Goal: Information Seeking & Learning: Learn about a topic

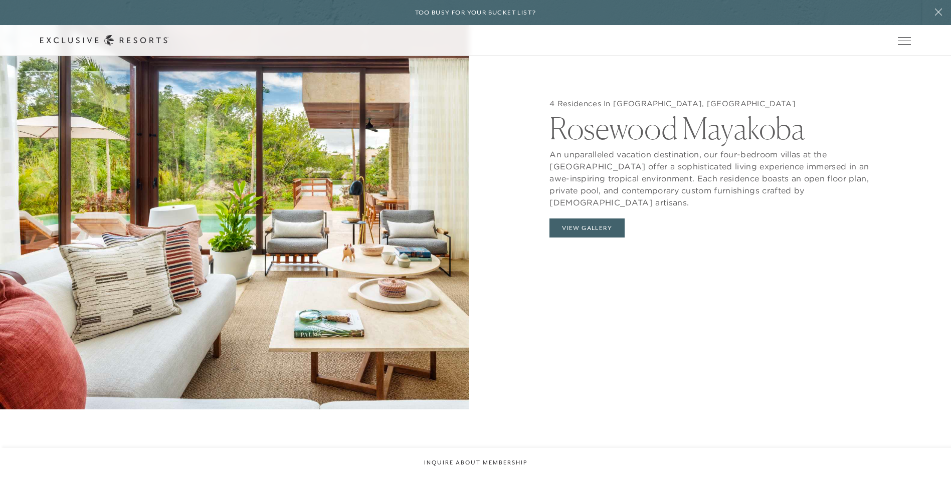
scroll to position [1153, 0]
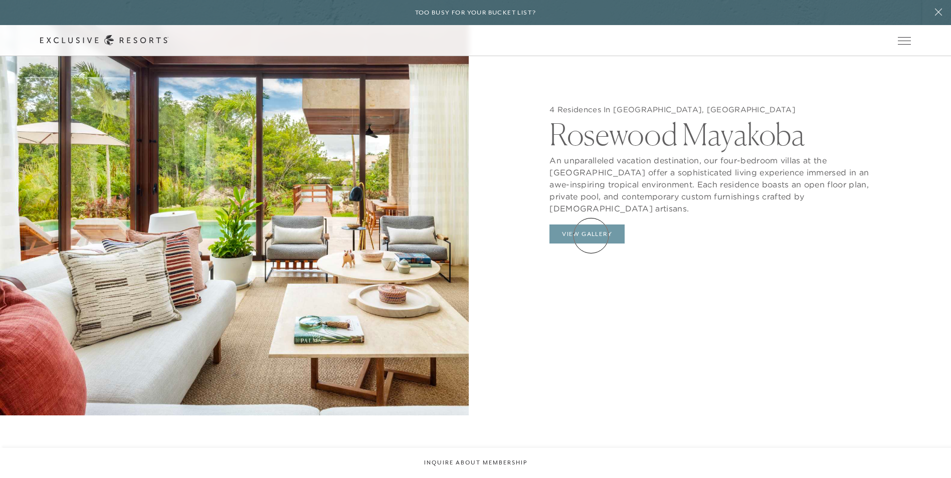
click at [465, 236] on button "View Gallery" at bounding box center [586, 234] width 75 height 19
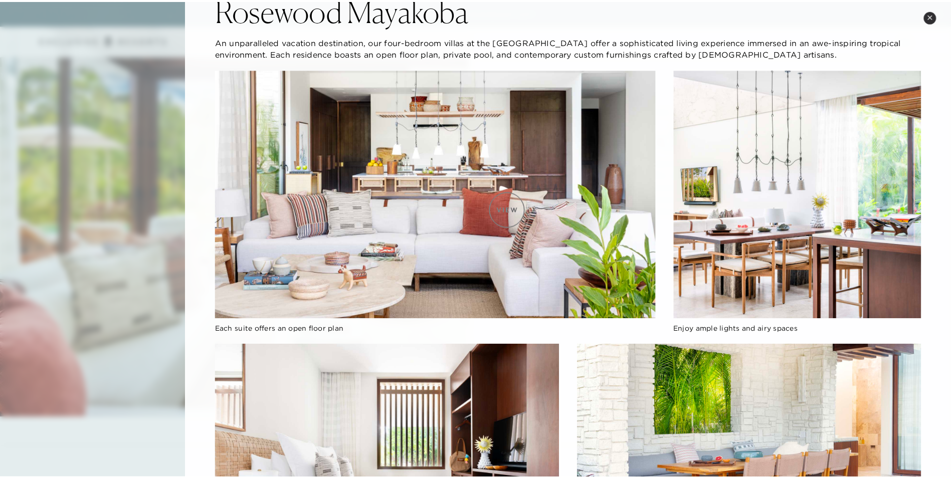
scroll to position [0, 0]
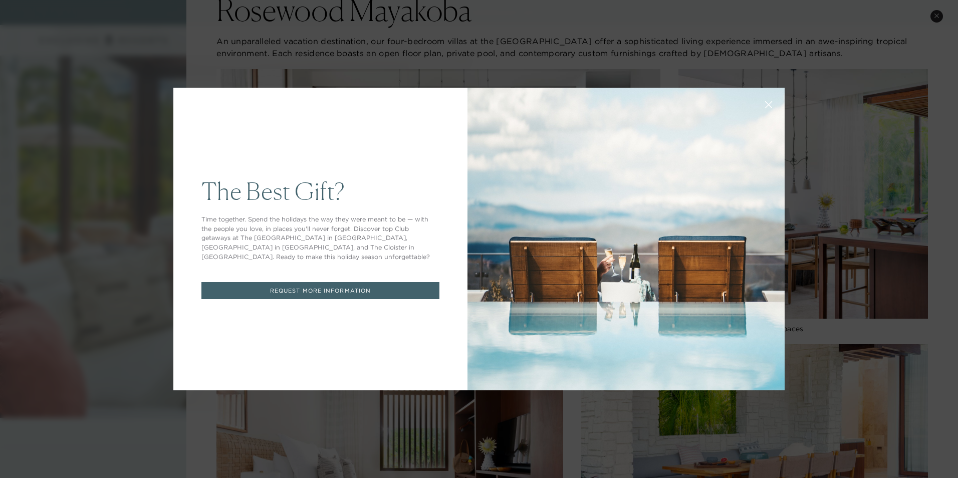
click at [465, 98] on button at bounding box center [769, 104] width 24 height 24
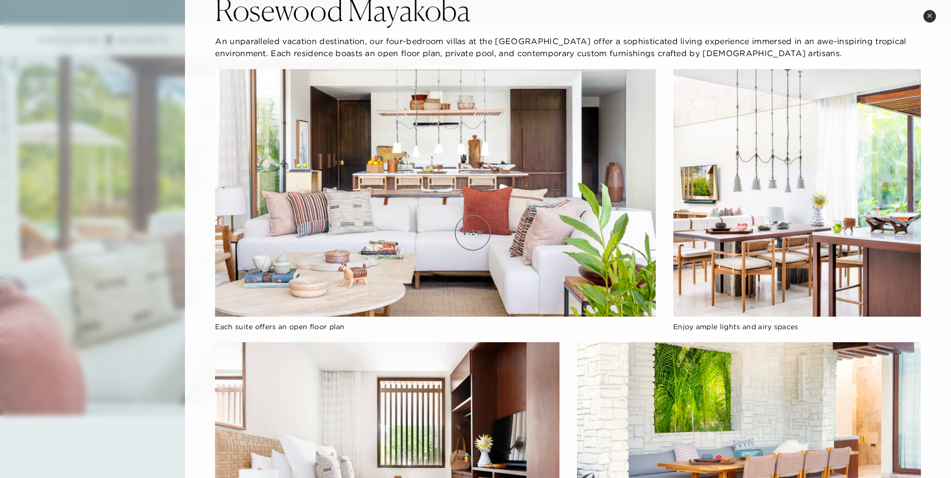
click at [465, 233] on img at bounding box center [435, 193] width 440 height 248
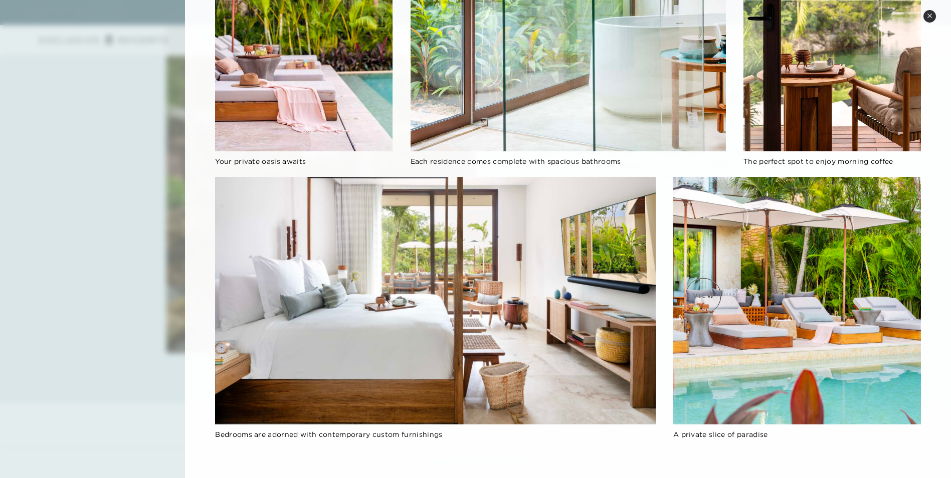
scroll to position [1754, 0]
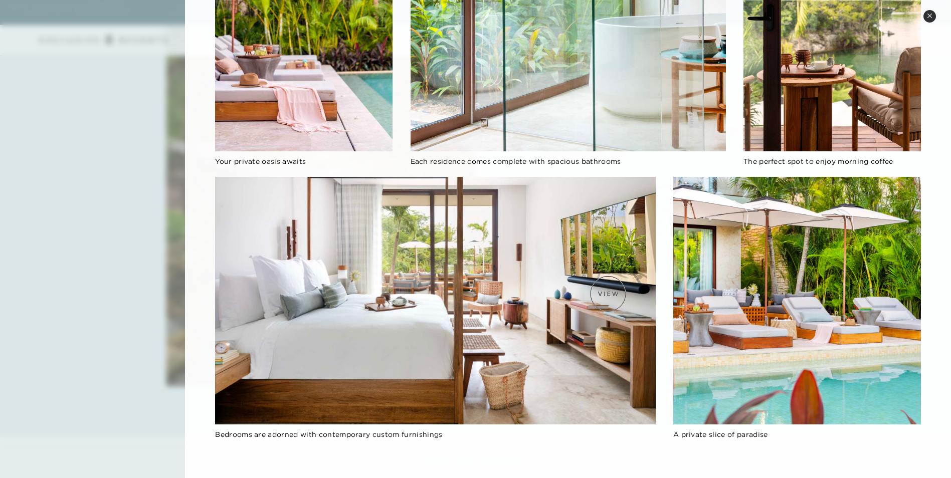
click at [465, 248] on img at bounding box center [435, 301] width 440 height 248
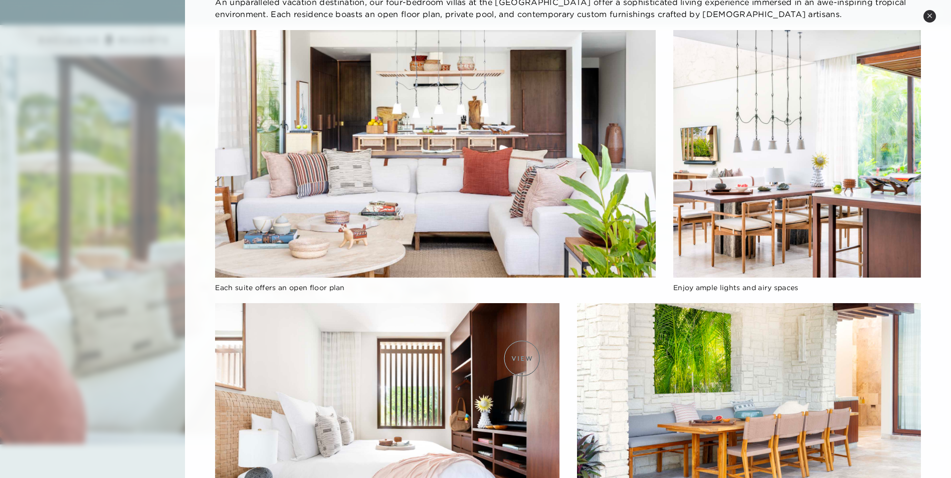
scroll to position [74, 0]
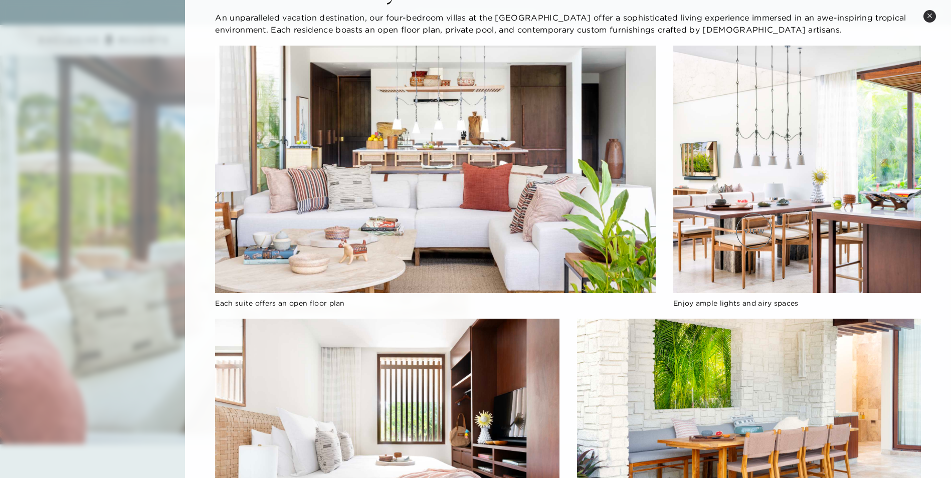
click at [465, 231] on img at bounding box center [797, 170] width 248 height 248
drag, startPoint x: 779, startPoint y: 186, endPoint x: 849, endPoint y: 174, distance: 70.8
click at [465, 174] on img at bounding box center [797, 170] width 248 height 248
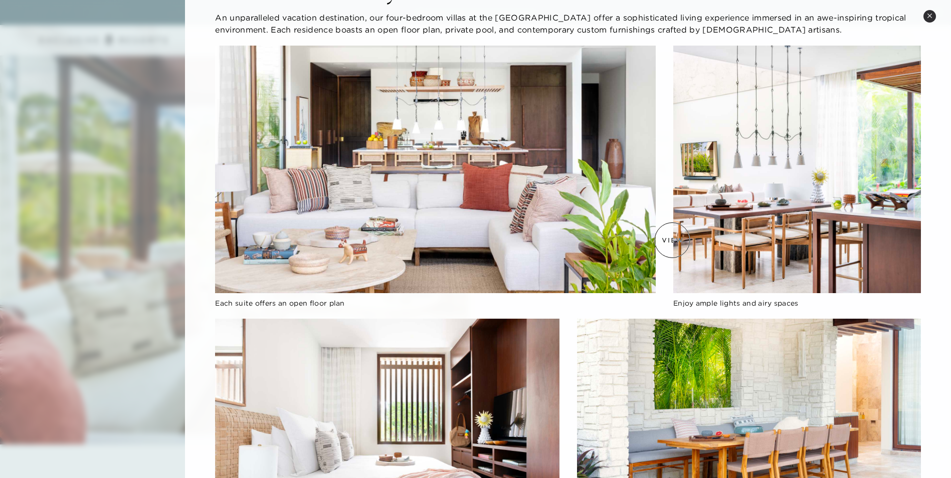
drag, startPoint x: 730, startPoint y: 212, endPoint x: 741, endPoint y: 220, distance: 13.2
click at [465, 240] on img at bounding box center [797, 170] width 248 height 248
click at [465, 212] on img at bounding box center [797, 170] width 248 height 248
click at [465, 225] on img at bounding box center [435, 170] width 440 height 248
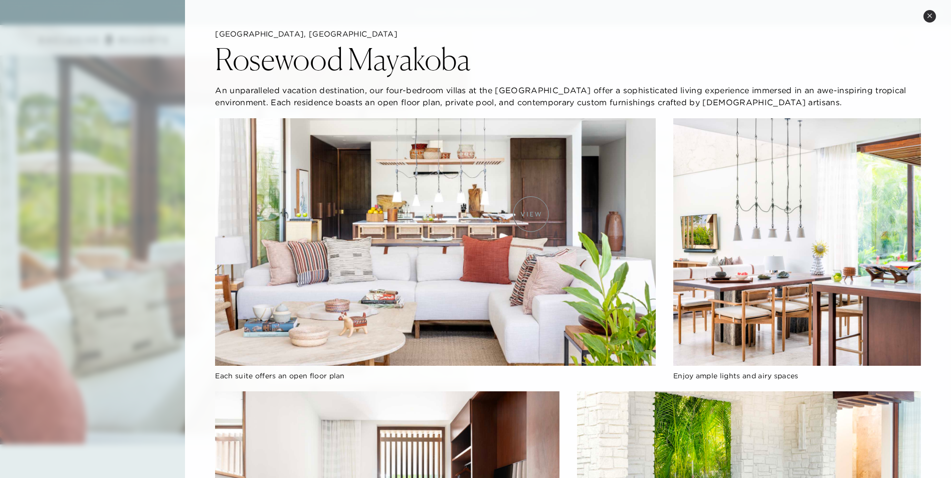
scroll to position [0, 0]
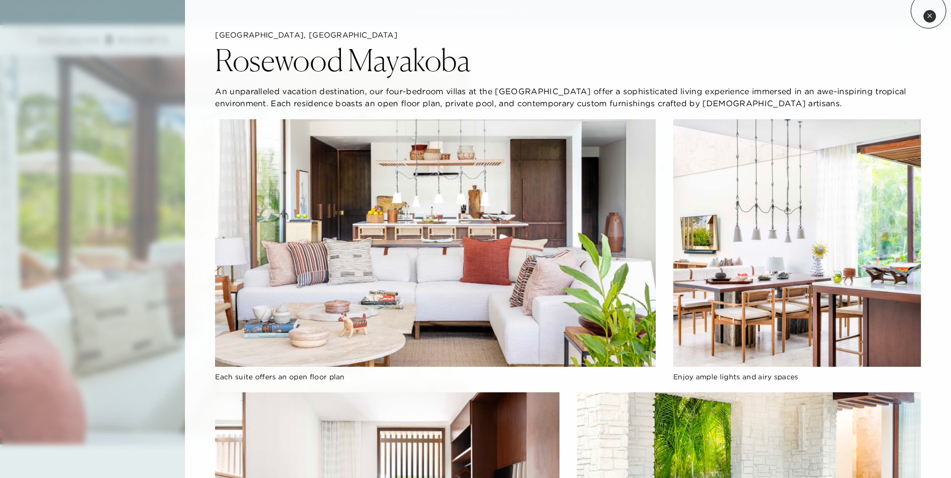
click at [465, 11] on button "Close quickview" at bounding box center [929, 16] width 13 height 13
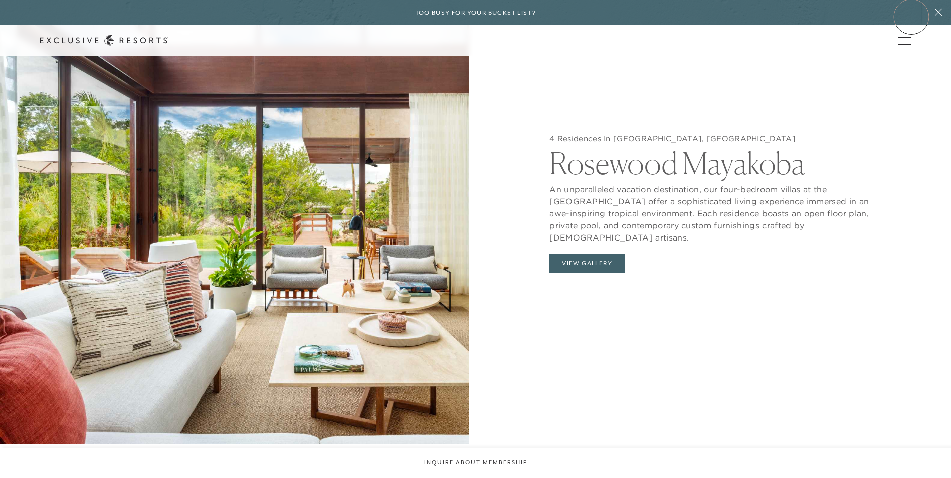
drag, startPoint x: 692, startPoint y: 12, endPoint x: 598, endPoint y: 9, distance: 93.8
click at [465, 17] on div "Too busy for your bucket list?" at bounding box center [475, 12] width 951 height 25
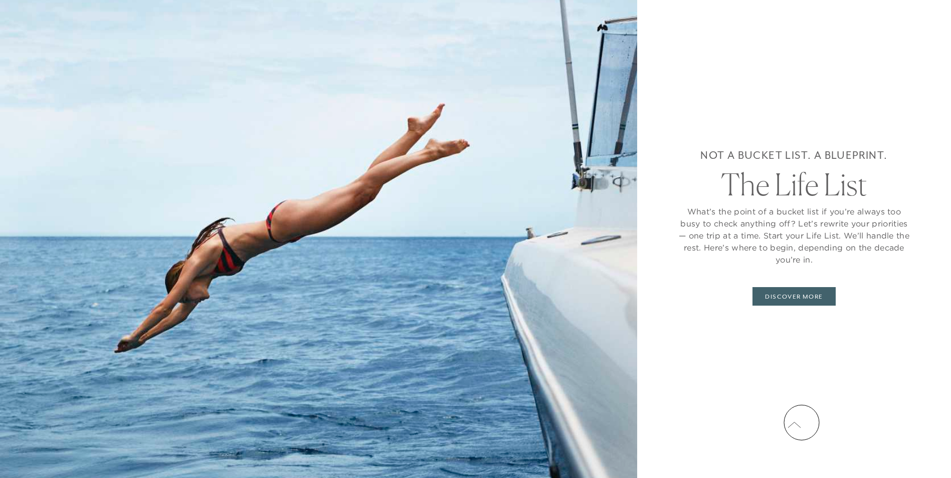
click at [465, 248] on icon at bounding box center [793, 426] width 13 height 6
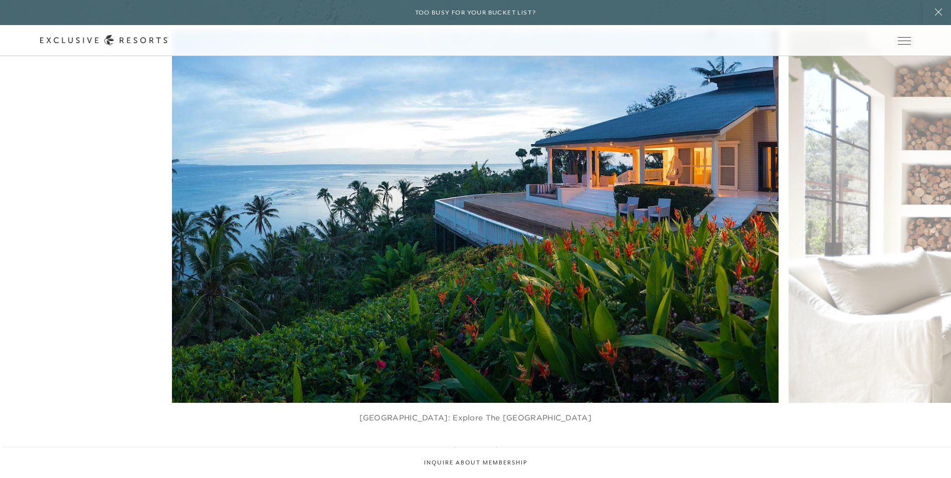
scroll to position [2277, 0]
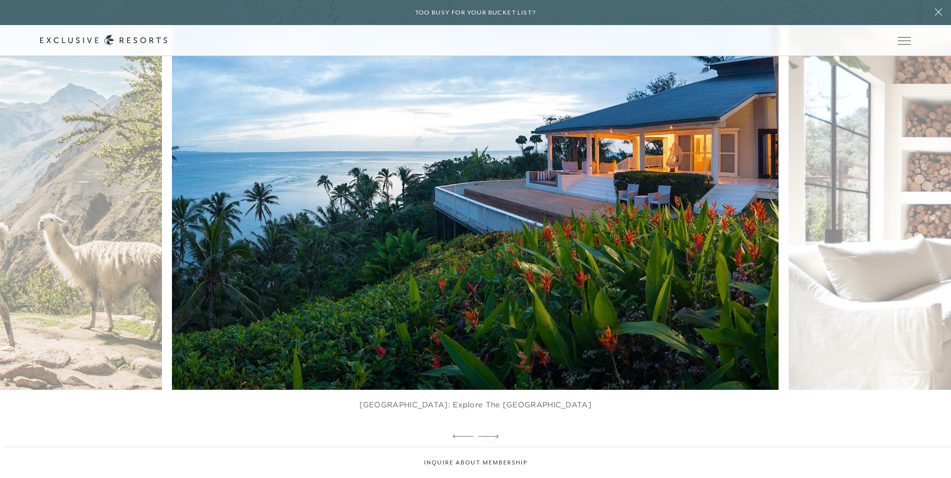
click at [465, 248] on icon at bounding box center [488, 437] width 21 height 4
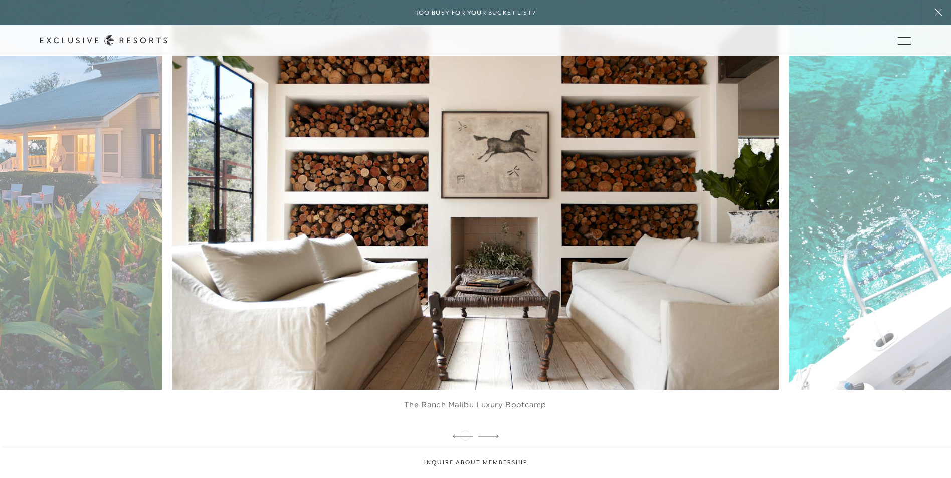
click at [465, 248] on div at bounding box center [463, 437] width 21 height 15
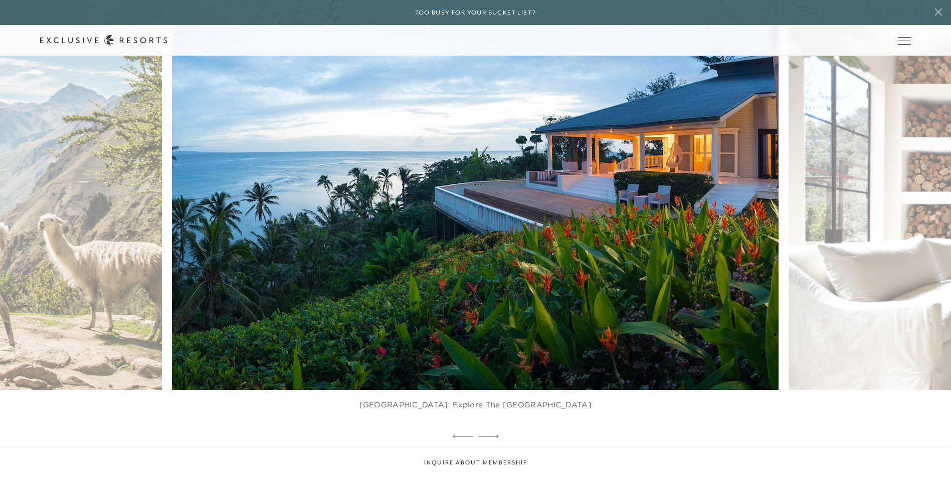
click at [439, 248] on img at bounding box center [495, 203] width 667 height 411
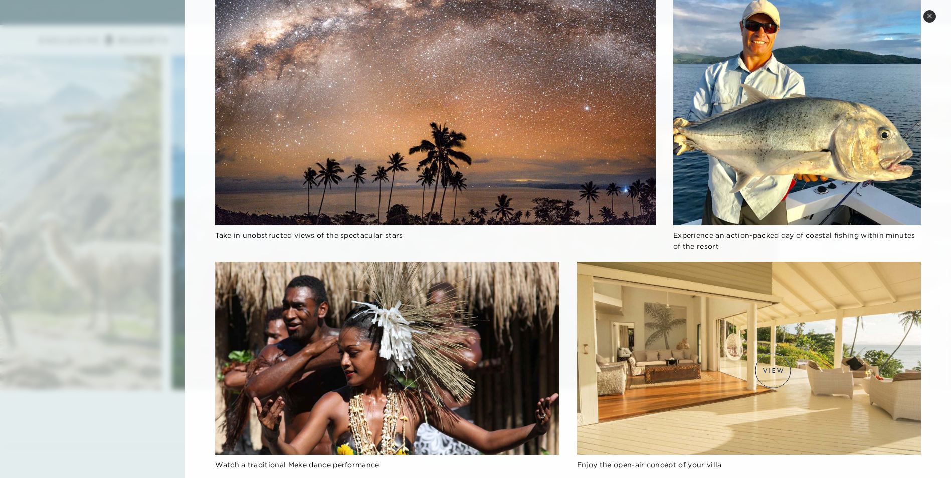
click at [465, 248] on img at bounding box center [749, 358] width 344 height 193
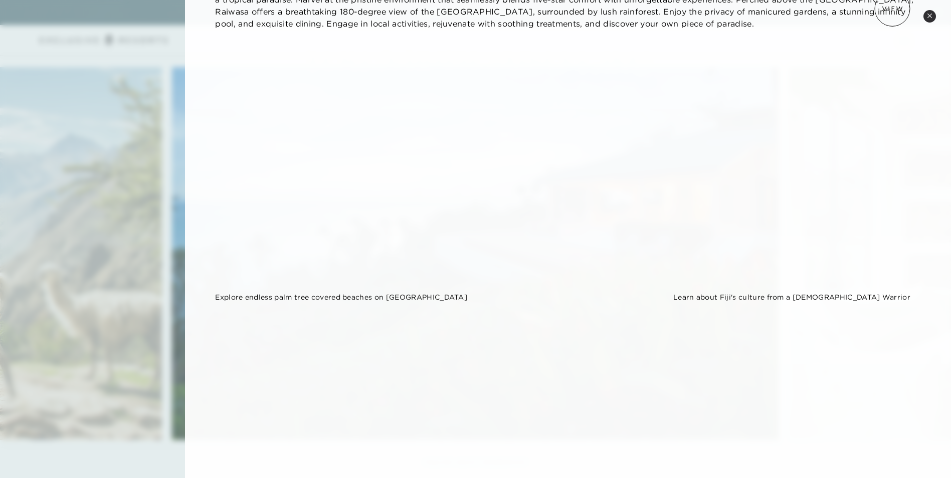
scroll to position [150, 0]
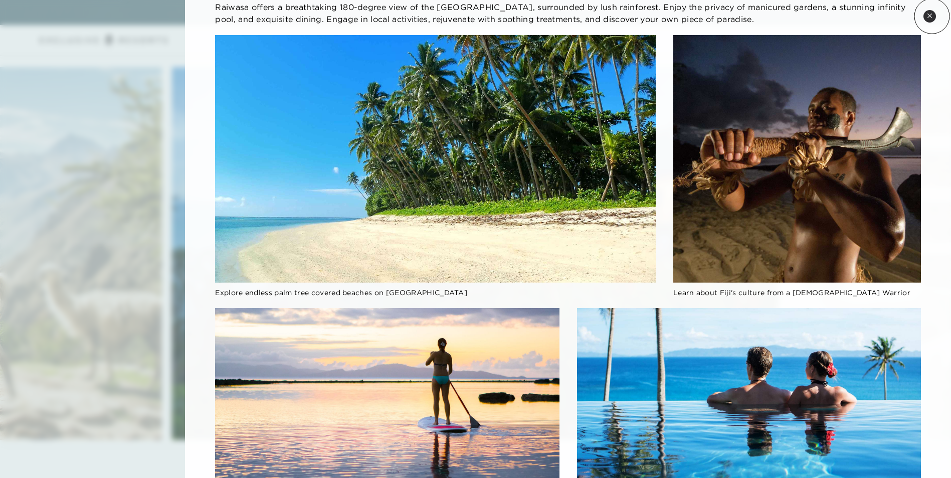
click at [465, 16] on icon at bounding box center [930, 16] width 6 height 6
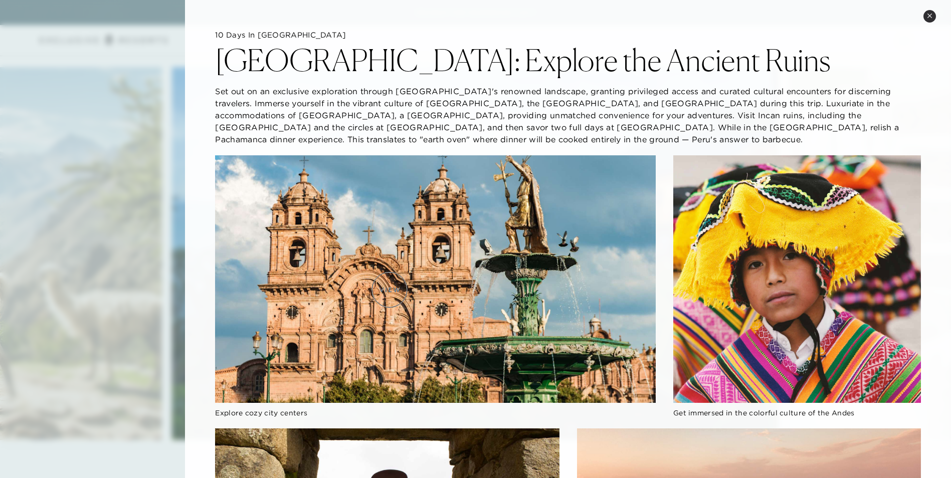
click at [389, 248] on img at bounding box center [435, 279] width 440 height 248
click at [465, 20] on button "Close quickview" at bounding box center [929, 16] width 13 height 13
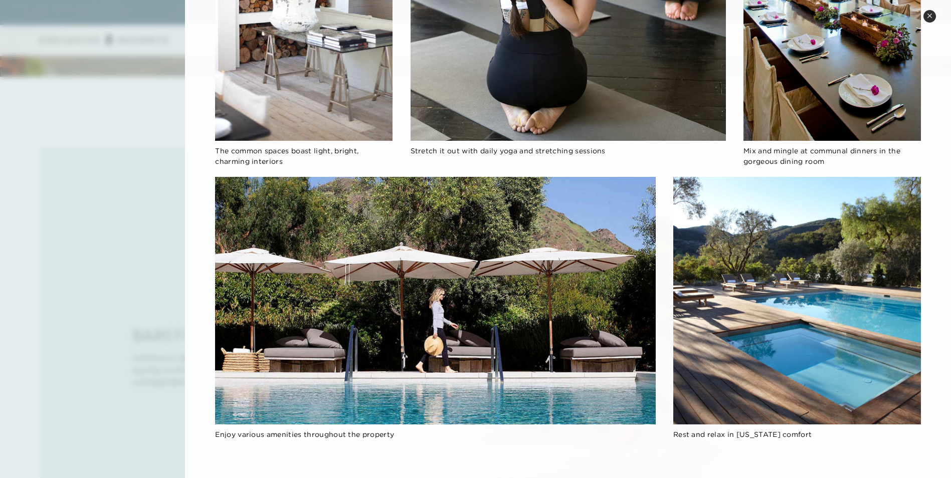
scroll to position [372, 0]
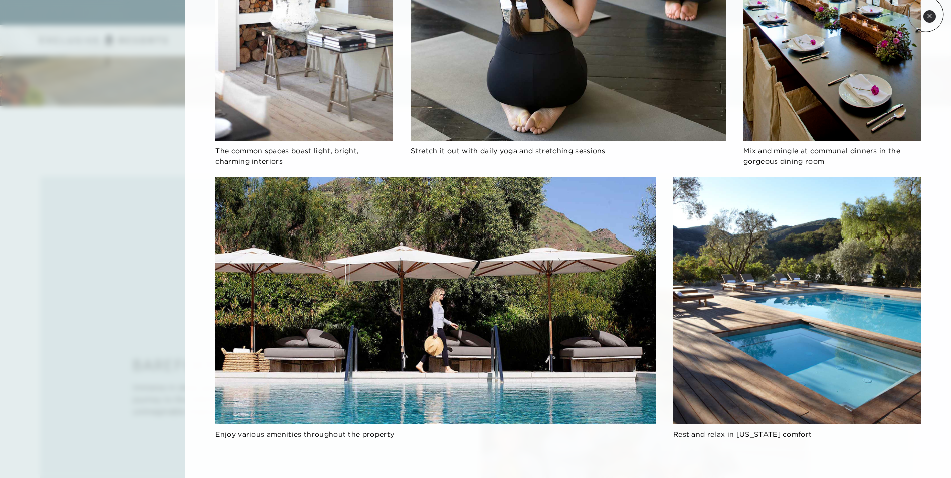
click at [465, 14] on button "Close quickview" at bounding box center [929, 16] width 13 height 13
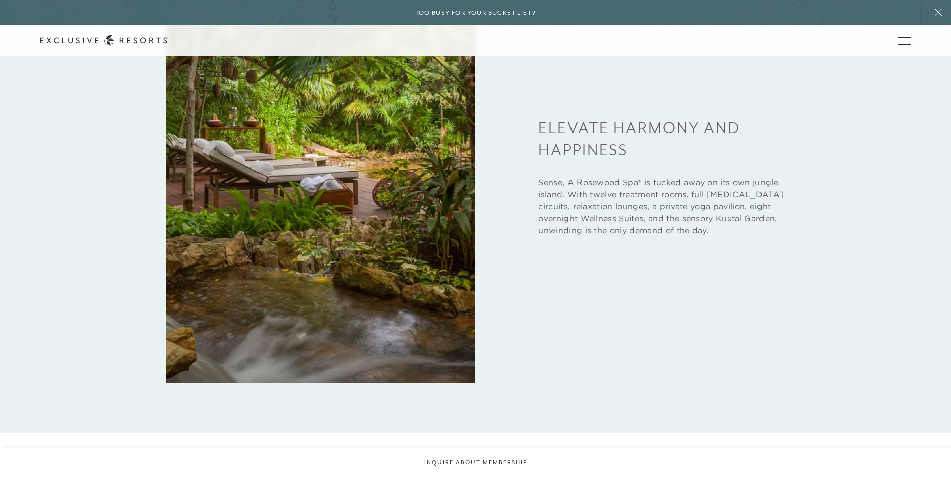
scroll to position [1725, 0]
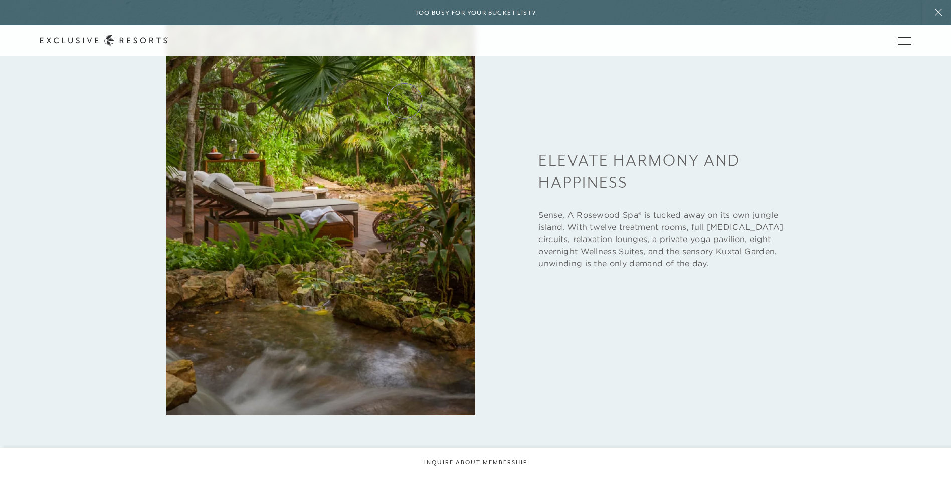
click at [0, 0] on link "Residence Collection" at bounding box center [0, 0] width 0 height 0
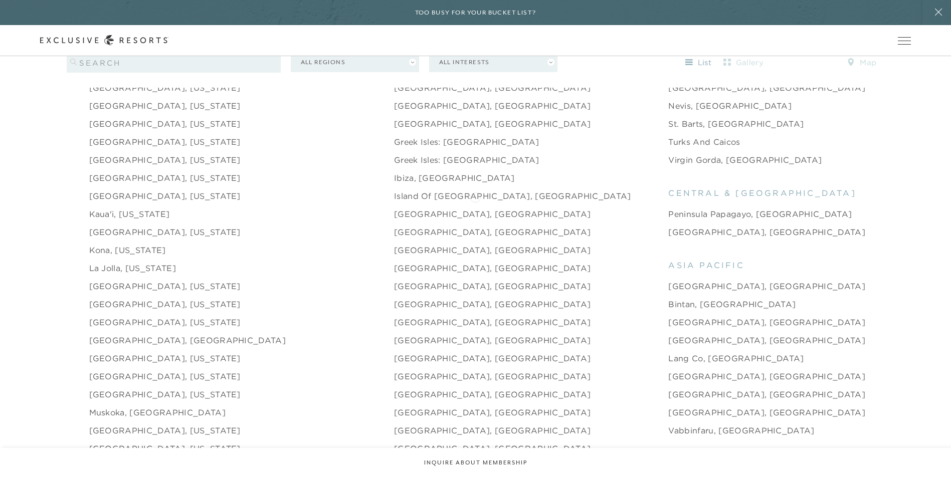
scroll to position [1253, 0]
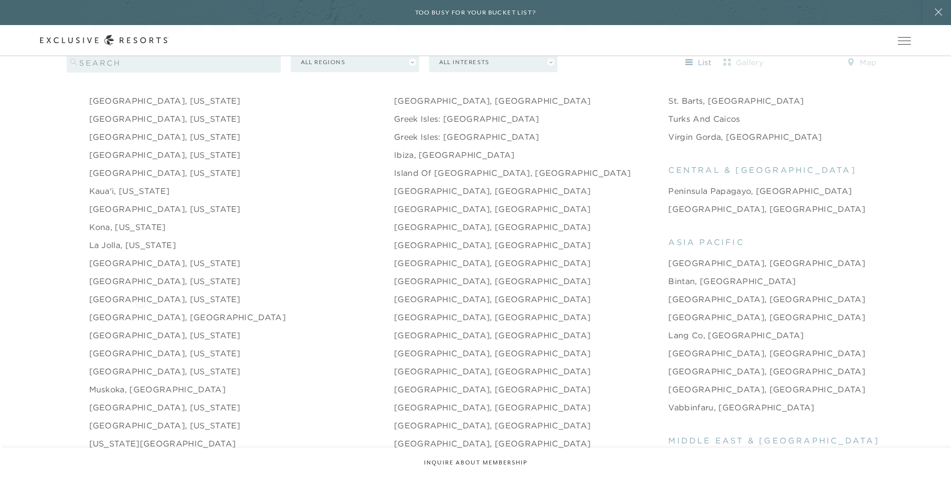
click at [140, 248] on link "[GEOGRAPHIC_DATA], [GEOGRAPHIC_DATA]" at bounding box center [187, 317] width 197 height 12
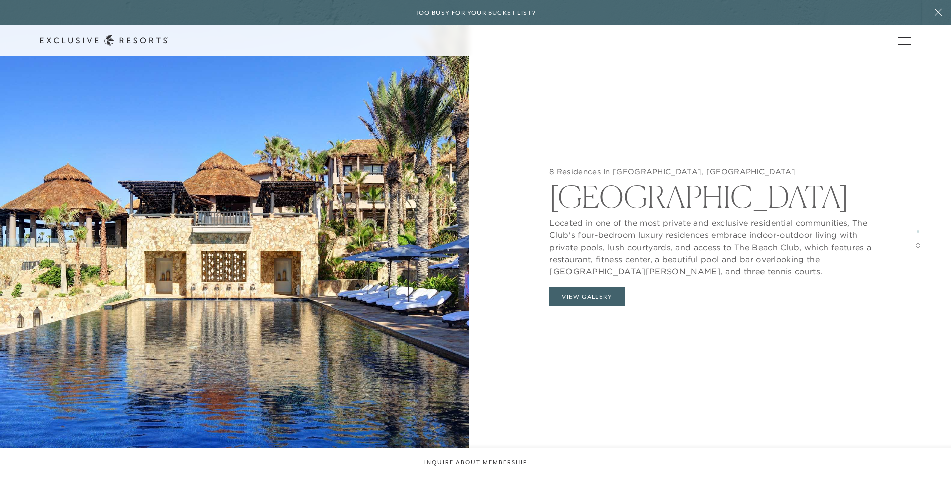
scroll to position [2055, 0]
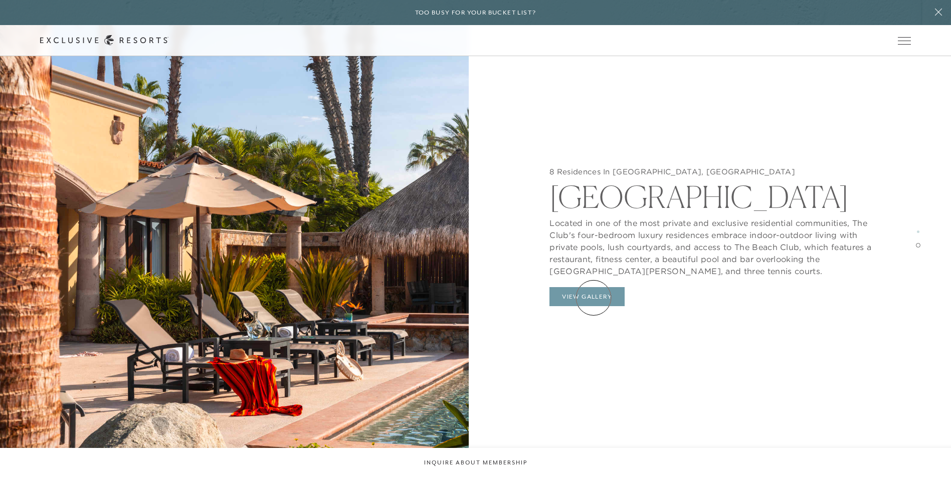
click at [465, 248] on button "View Gallery" at bounding box center [586, 296] width 75 height 19
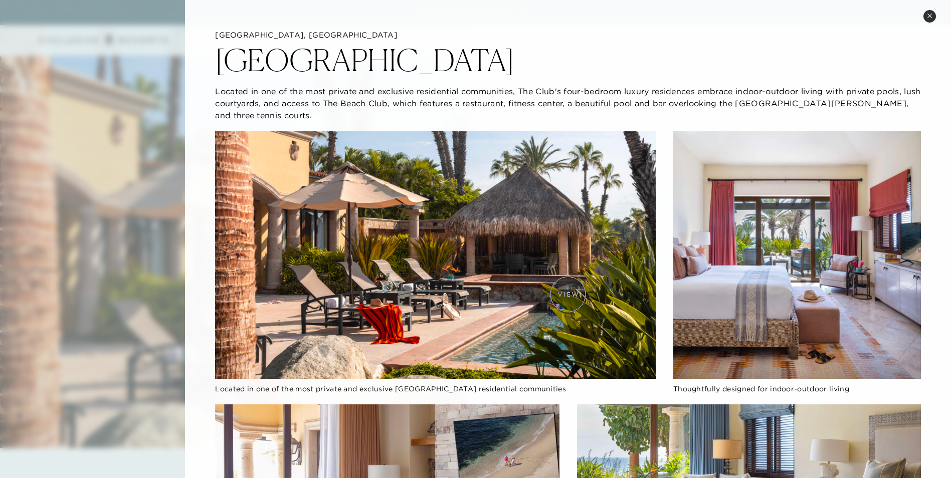
scroll to position [2005, 0]
click at [465, 16] on icon at bounding box center [930, 16] width 6 height 6
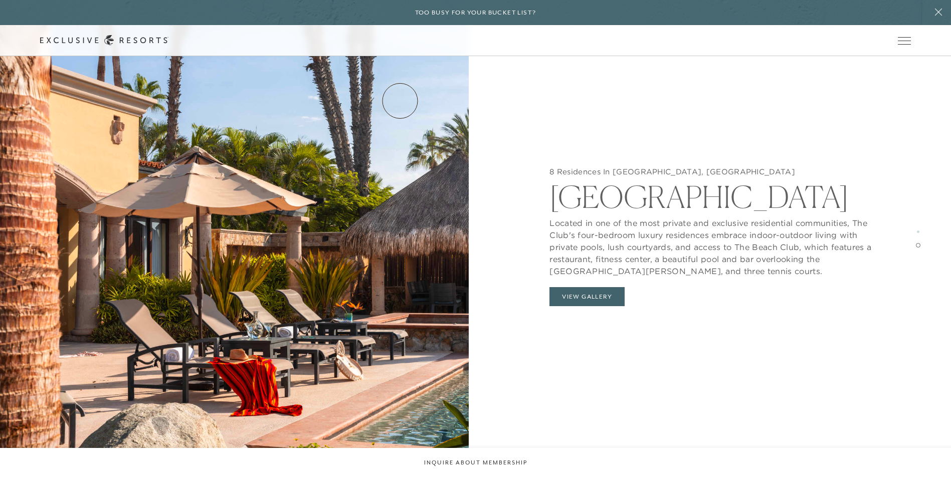
click at [0, 0] on link "Residence Collection" at bounding box center [0, 0] width 0 height 0
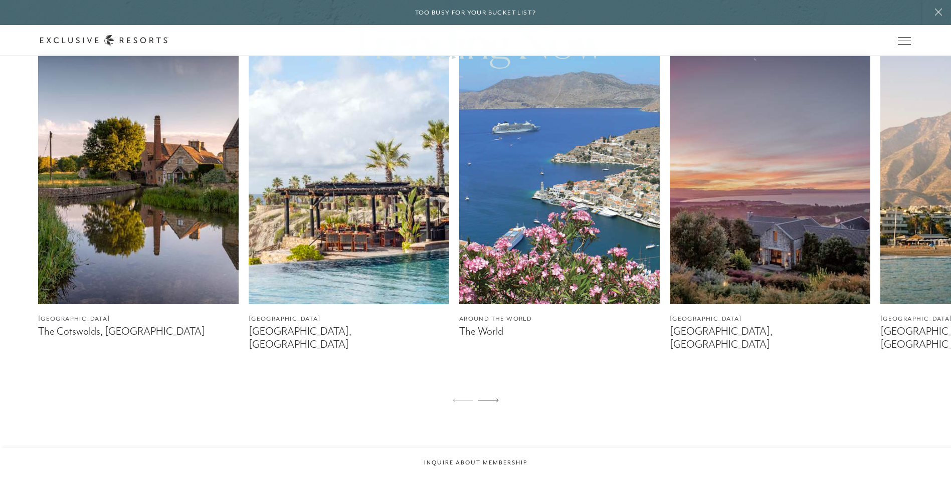
scroll to position [702, 0]
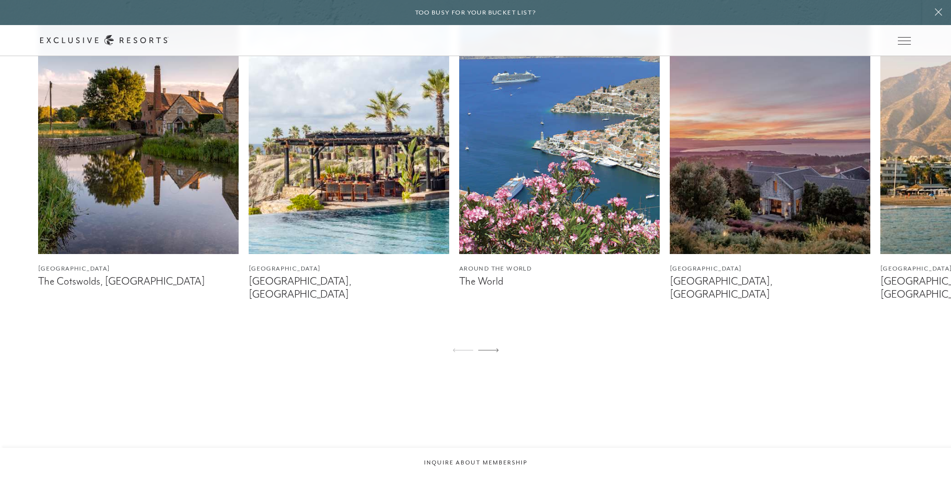
click at [174, 187] on img at bounding box center [138, 129] width 200 height 251
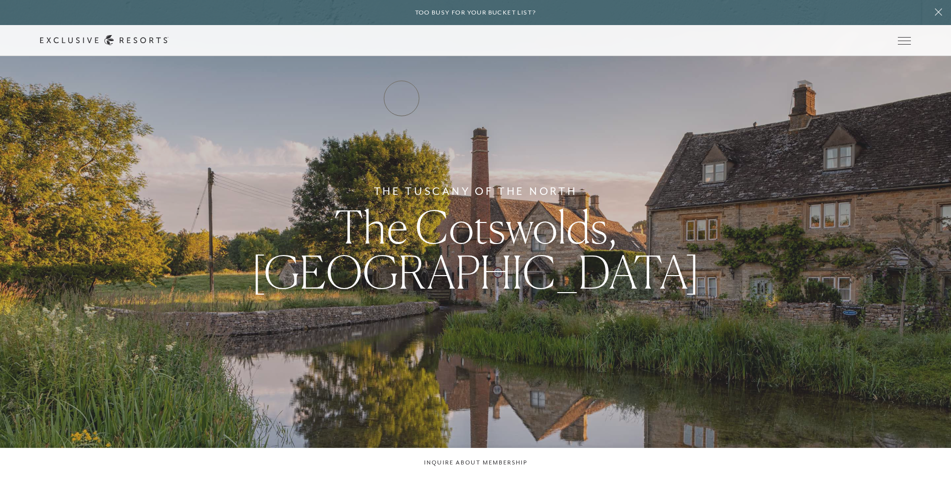
click at [0, 0] on link "Residence Collection" at bounding box center [0, 0] width 0 height 0
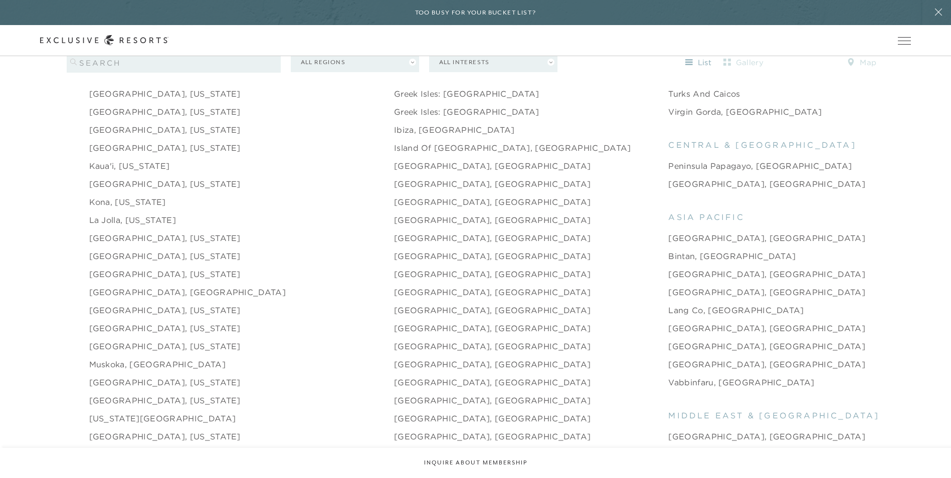
scroll to position [1303, 0]
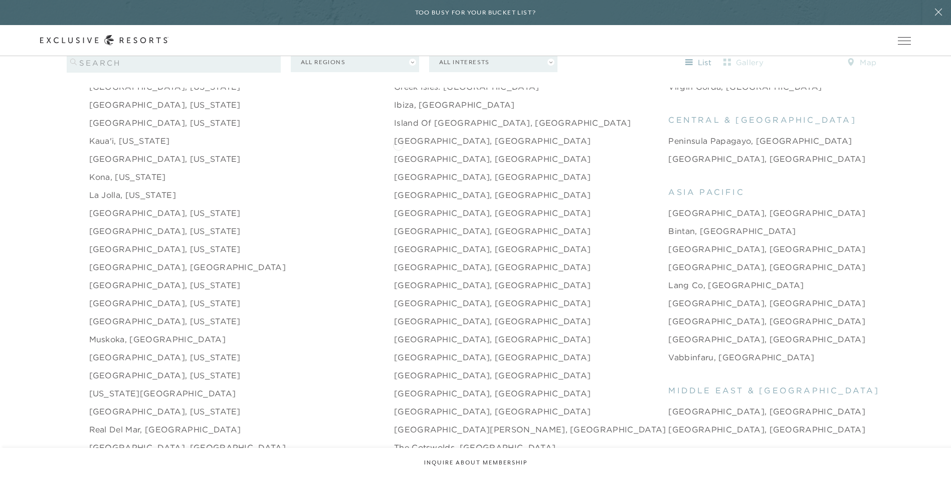
click at [398, 153] on link "[GEOGRAPHIC_DATA], [GEOGRAPHIC_DATA]" at bounding box center [492, 159] width 197 height 12
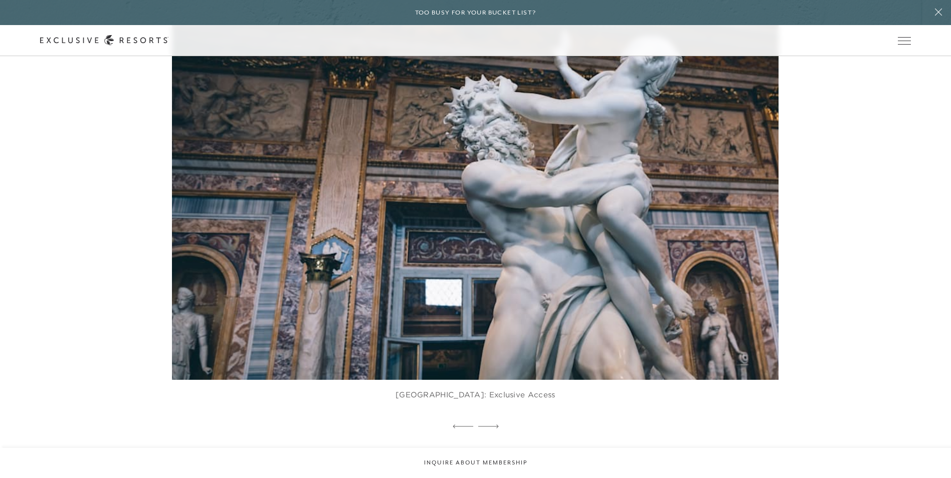
scroll to position [2356, 0]
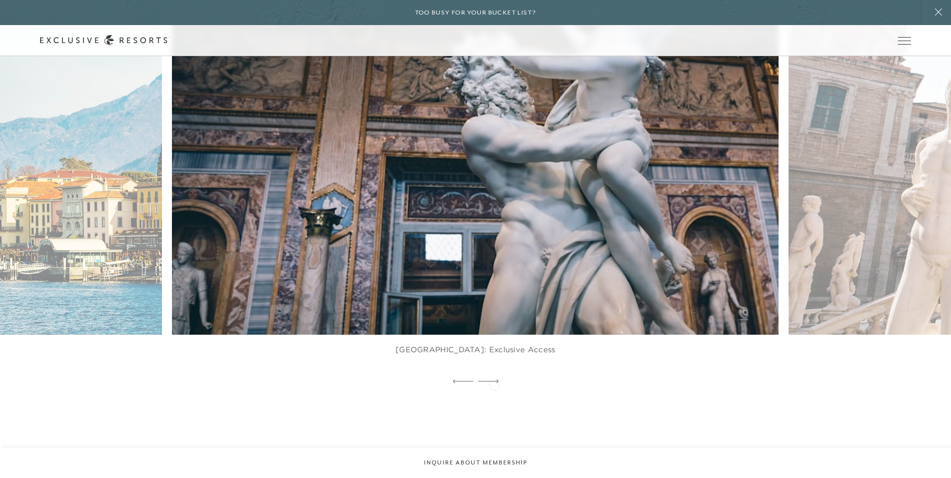
click at [465, 248] on icon at bounding box center [488, 381] width 21 height 4
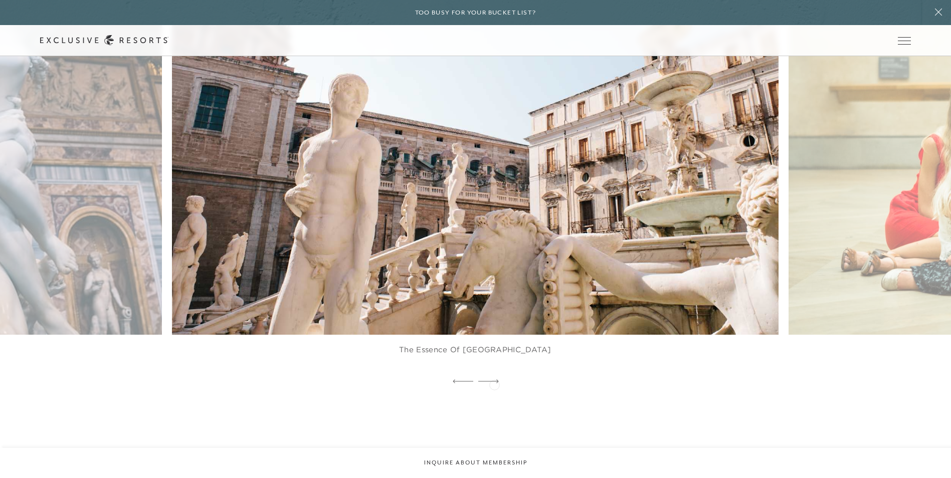
click at [465, 248] on icon at bounding box center [488, 381] width 21 height 4
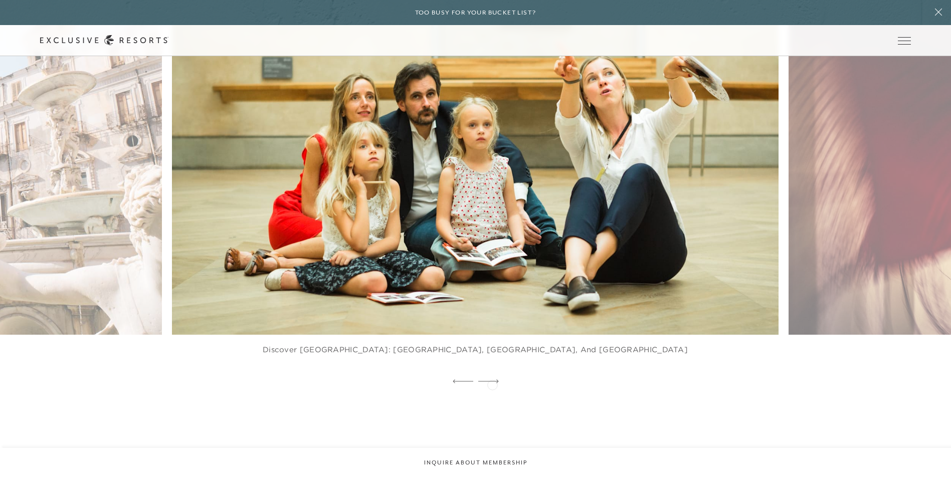
click at [465, 248] on icon at bounding box center [488, 381] width 21 height 4
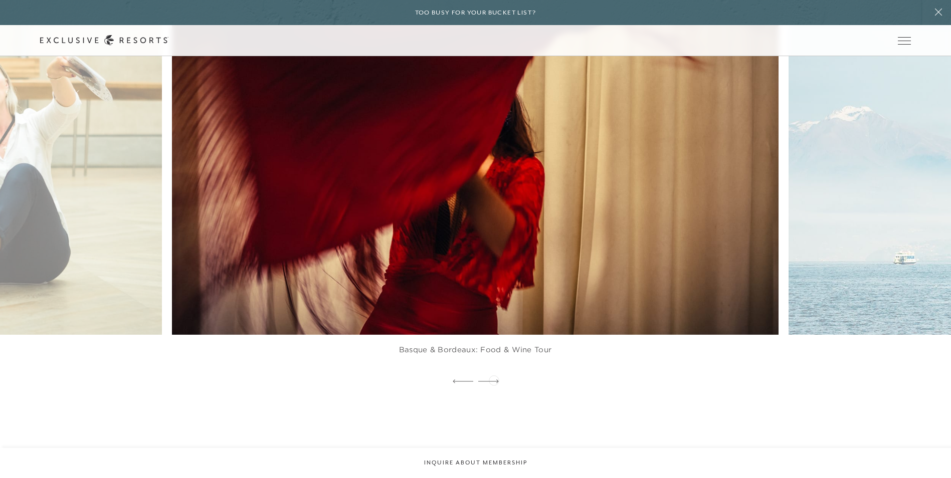
click at [465, 248] on div at bounding box center [488, 381] width 21 height 15
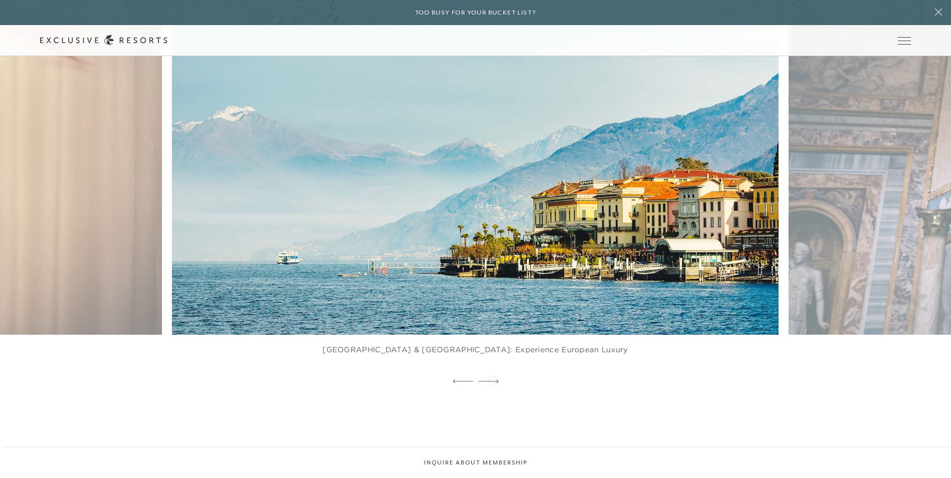
click at [465, 248] on div at bounding box center [488, 381] width 21 height 15
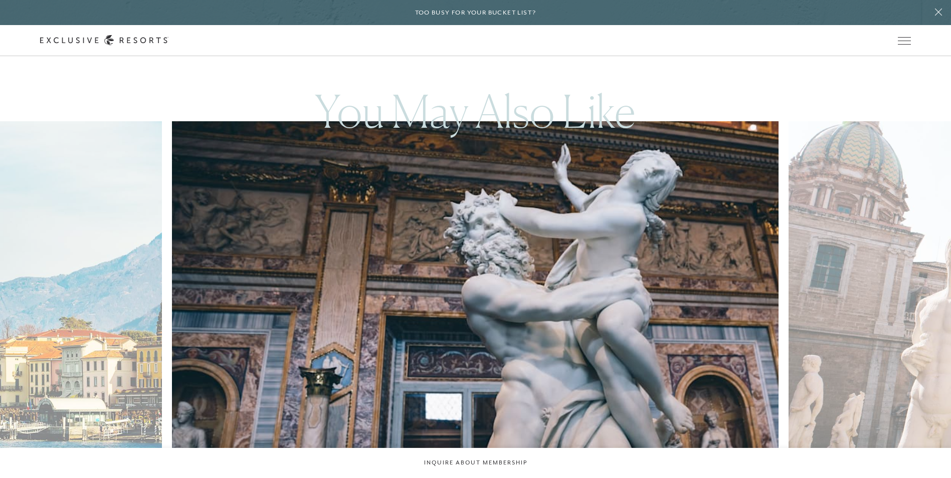
scroll to position [2256, 0]
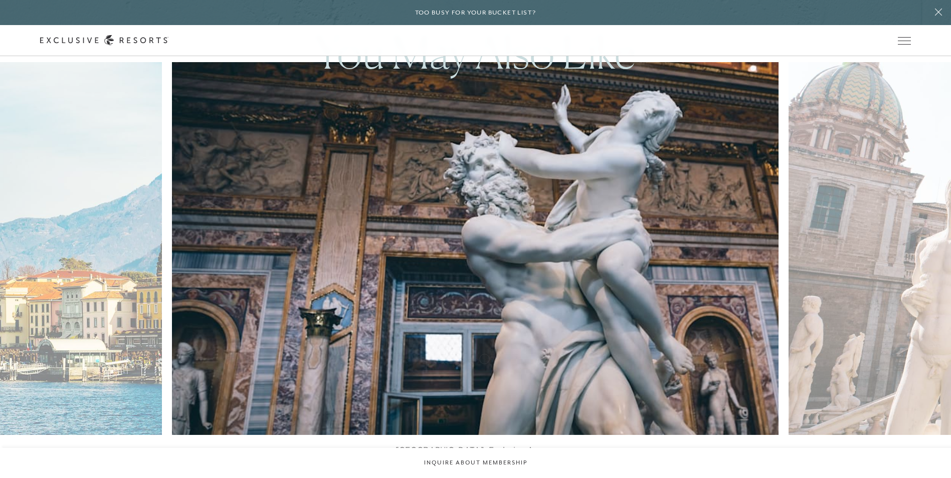
click at [465, 248] on img at bounding box center [495, 248] width 667 height 411
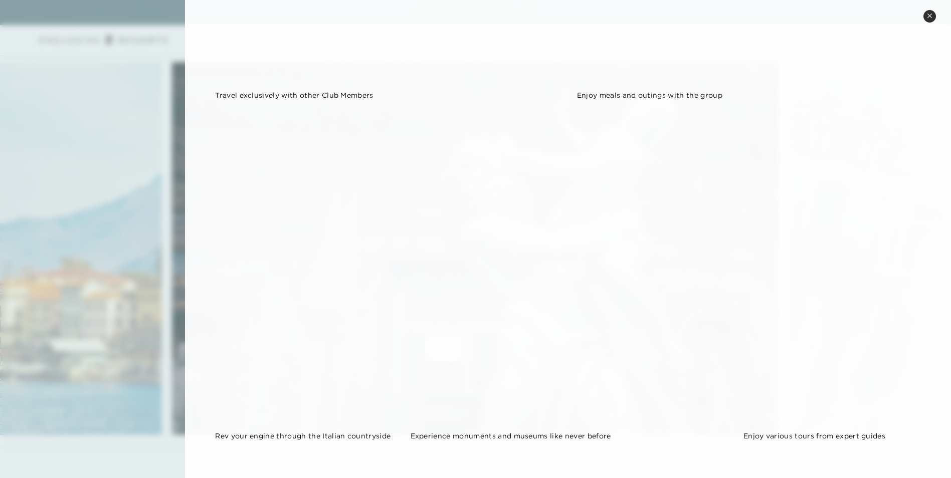
scroll to position [1405, 0]
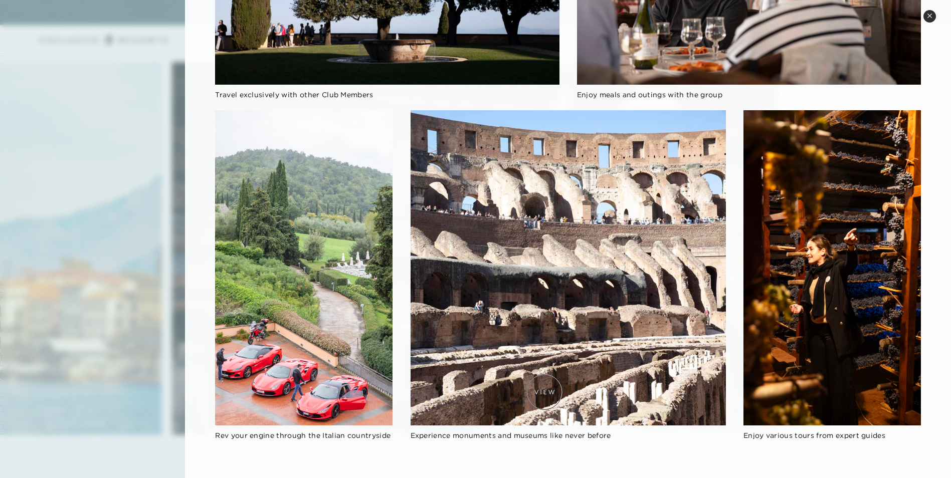
click at [465, 248] on img at bounding box center [568, 267] width 315 height 315
click at [465, 248] on span "Experience monuments and museums like never before" at bounding box center [511, 435] width 200 height 9
click at [465, 248] on img at bounding box center [568, 267] width 315 height 315
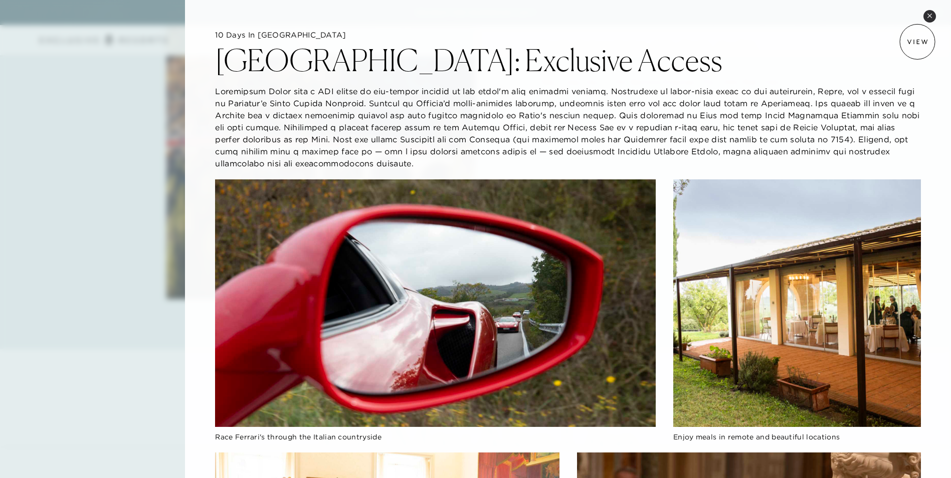
scroll to position [1855, 0]
click at [465, 16] on button "Close quickview" at bounding box center [929, 16] width 13 height 13
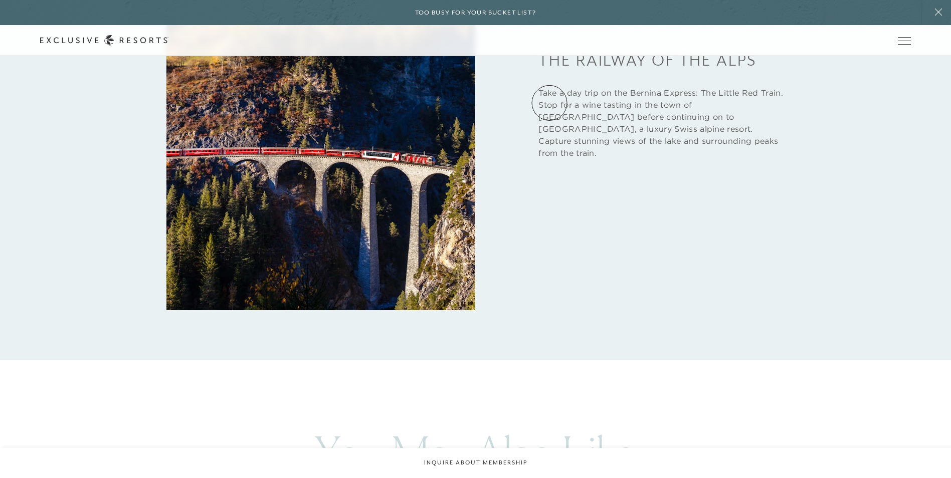
click at [0, 0] on link "VIP Benefits" at bounding box center [0, 0] width 0 height 0
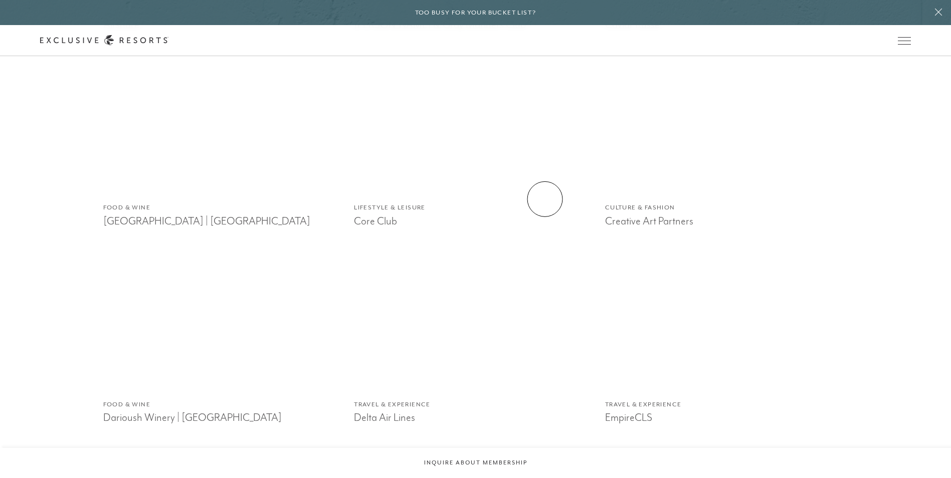
scroll to position [1454, 0]
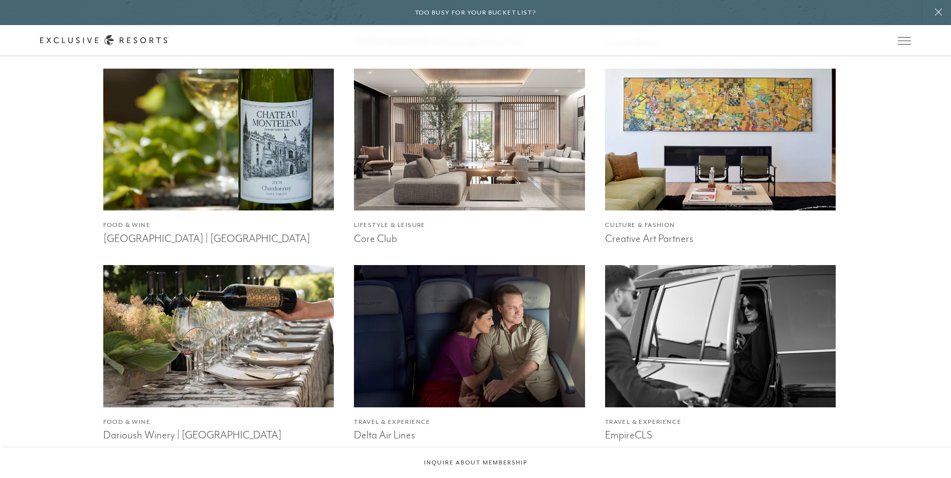
click at [199, 248] on img at bounding box center [219, 336] width 254 height 156
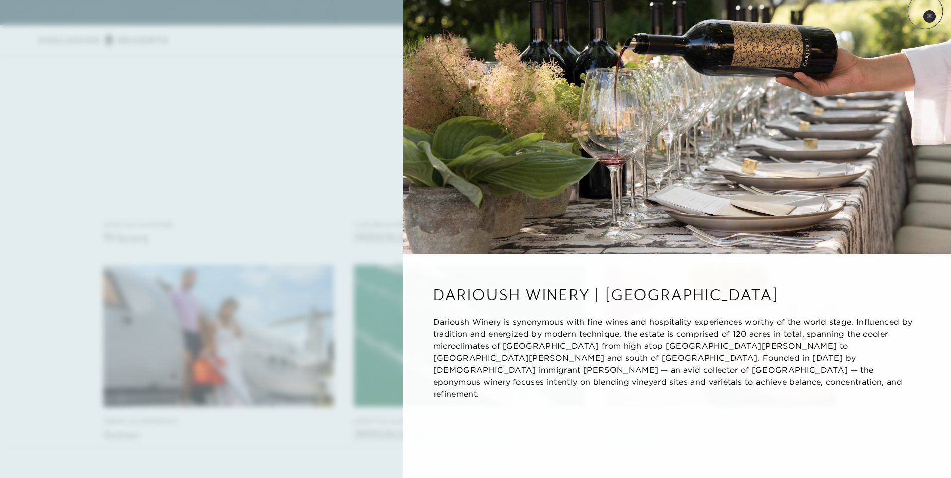
scroll to position [1053, 0]
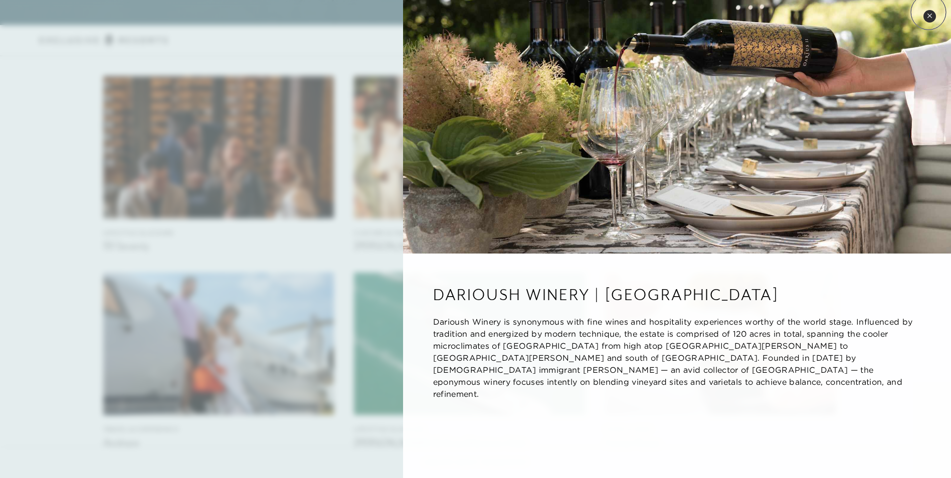
click at [465, 12] on button "Close quickview" at bounding box center [929, 16] width 13 height 13
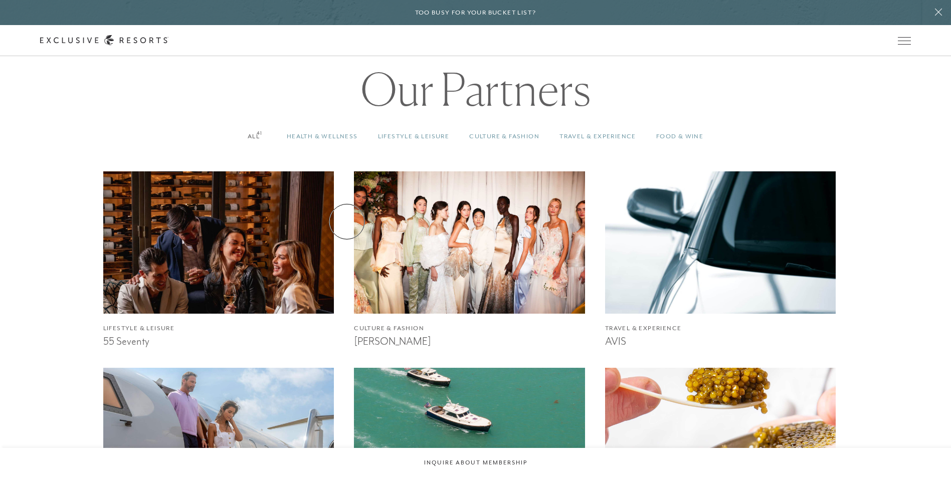
scroll to position [968, 0]
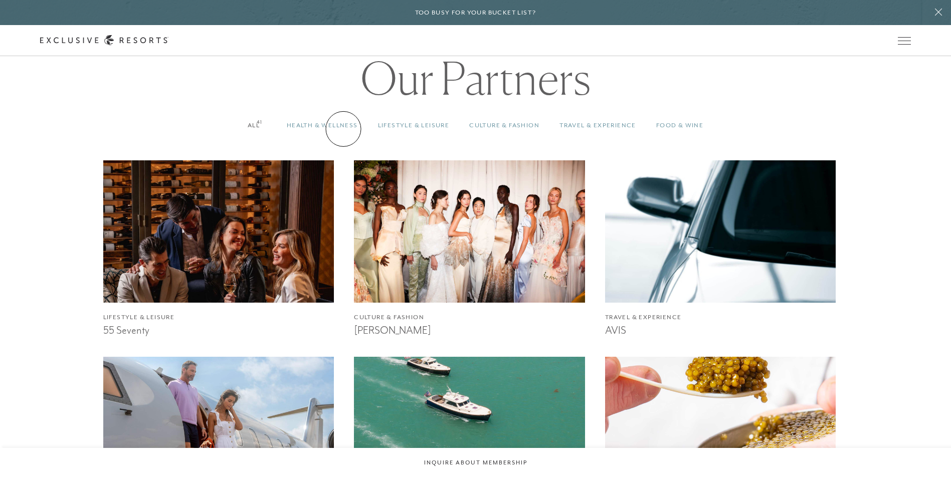
click at [343, 129] on link "Health & Wellness 41" at bounding box center [322, 126] width 91 height 30
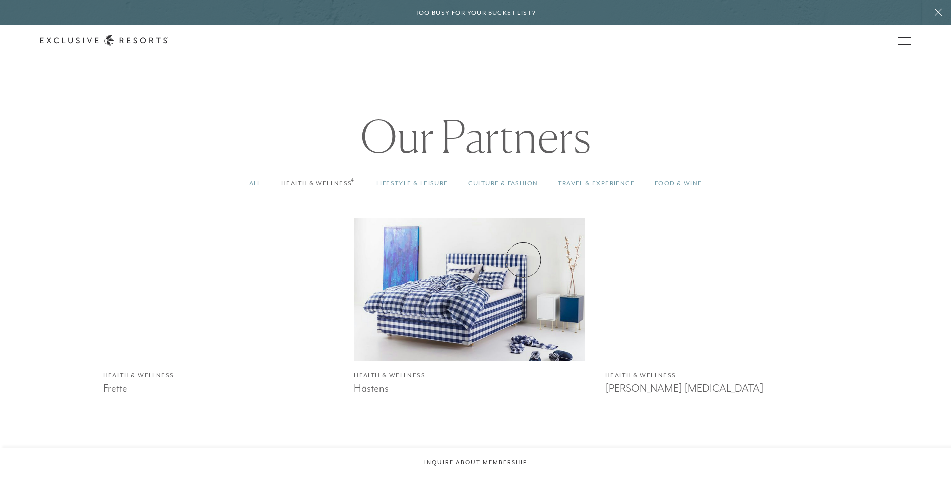
scroll to position [868, 0]
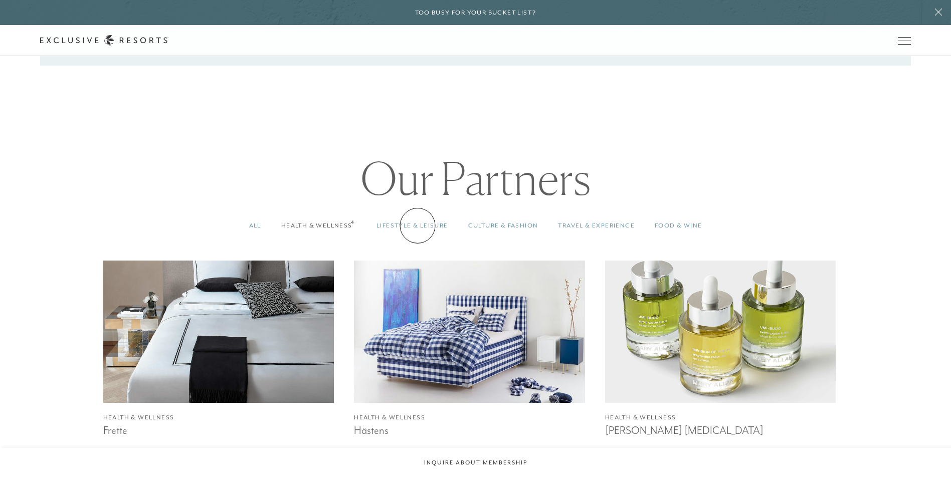
click at [418, 226] on link "Lifestyle & Leisure 4" at bounding box center [412, 226] width 92 height 30
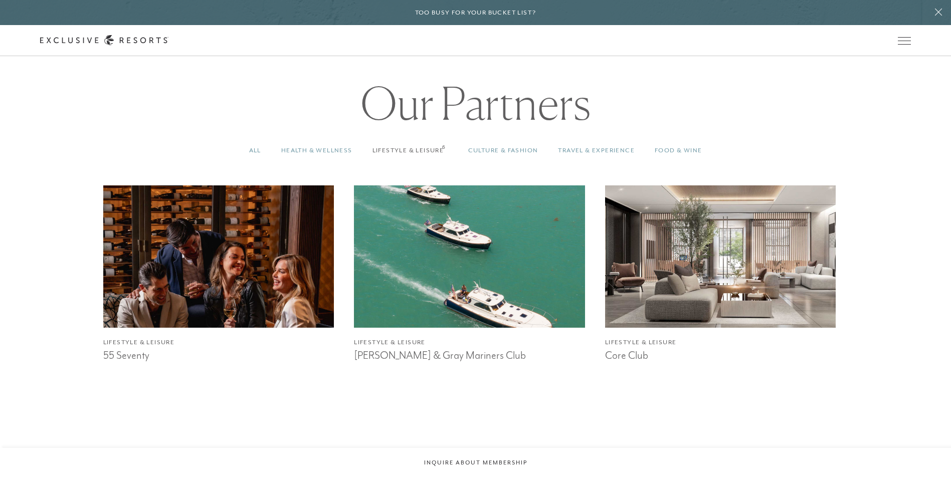
scroll to position [918, 0]
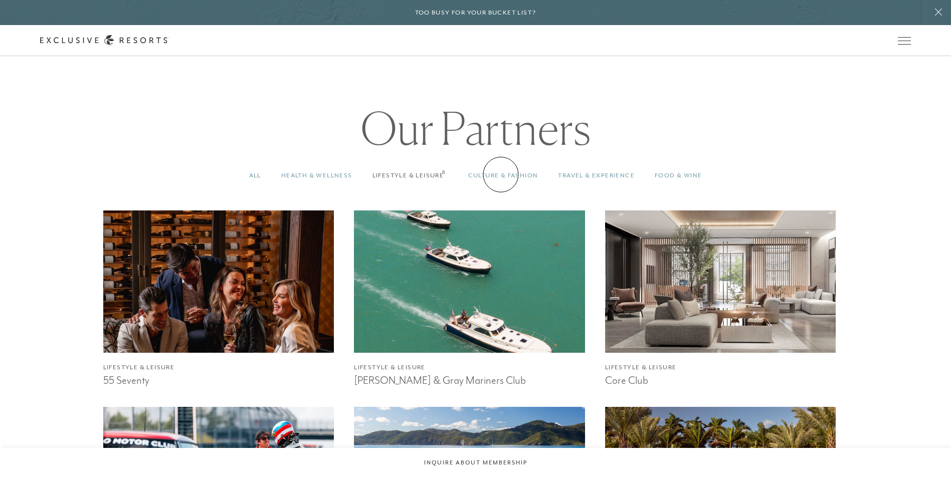
click at [465, 174] on link "Culture & Fashion 6" at bounding box center [503, 176] width 90 height 30
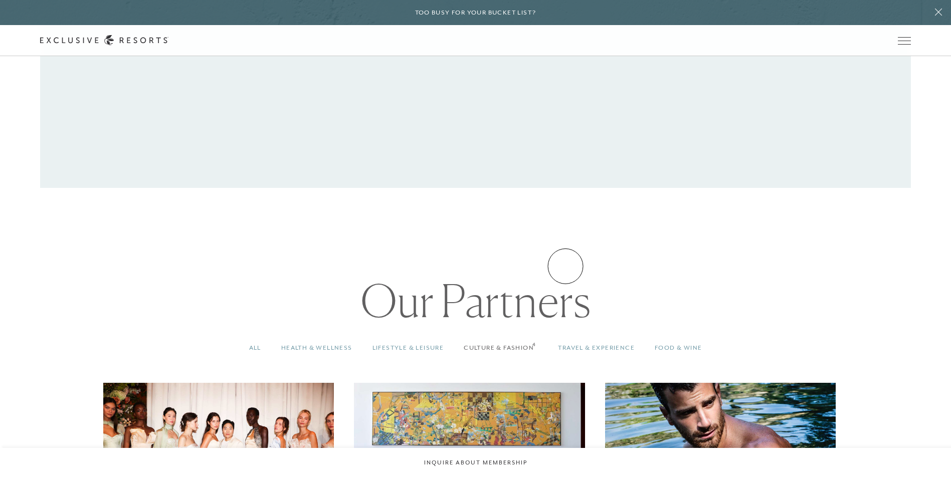
scroll to position [768, 0]
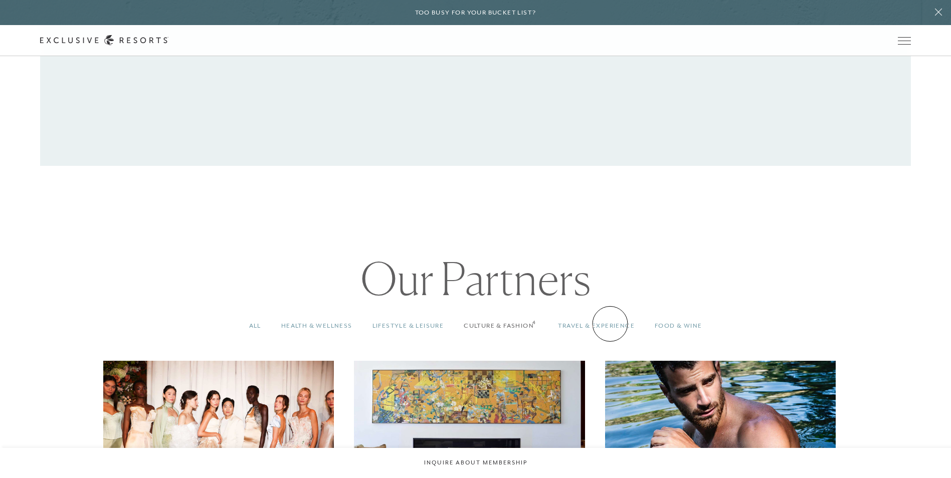
click at [465, 248] on link "Travel & Experience 4" at bounding box center [596, 326] width 97 height 30
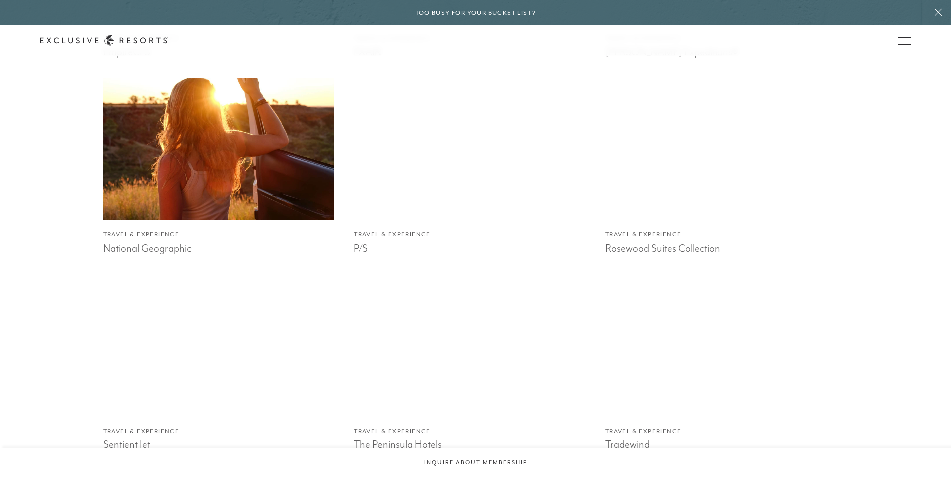
scroll to position [1470, 0]
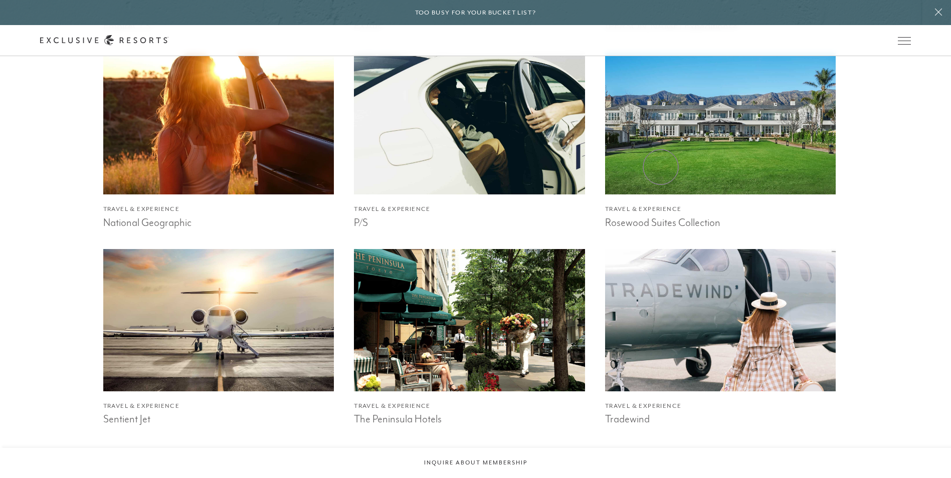
click at [465, 169] on img at bounding box center [720, 124] width 254 height 156
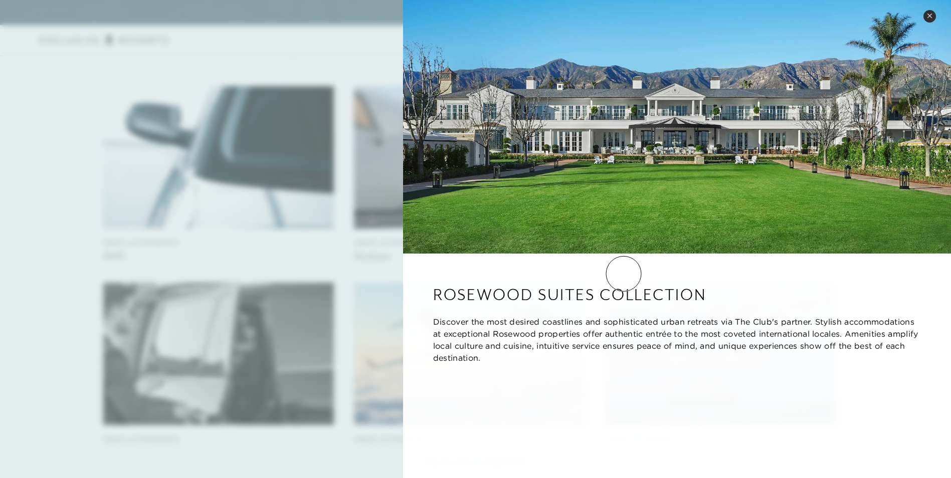
scroll to position [1019, 0]
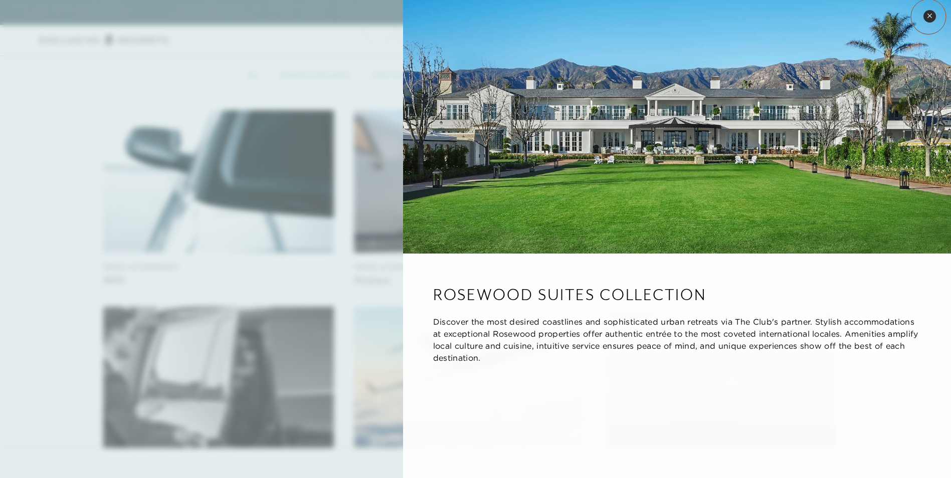
click at [465, 17] on icon at bounding box center [930, 16] width 6 height 6
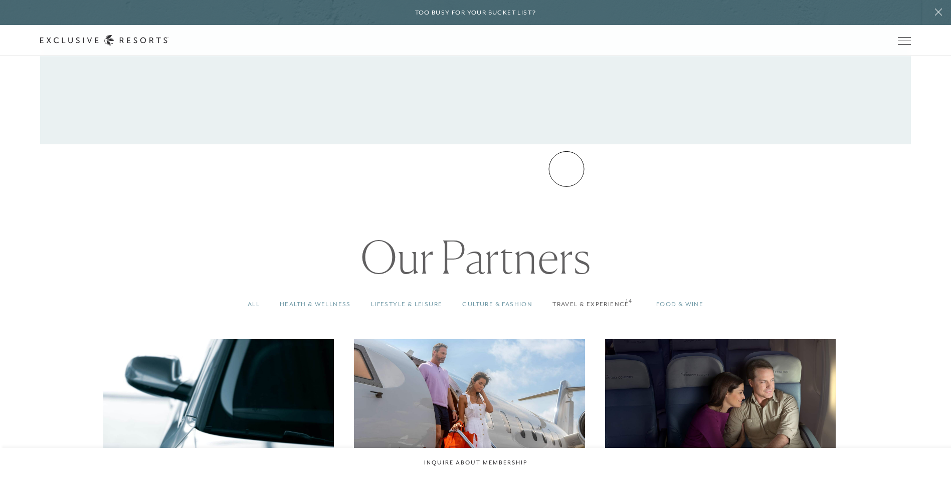
scroll to position [772, 0]
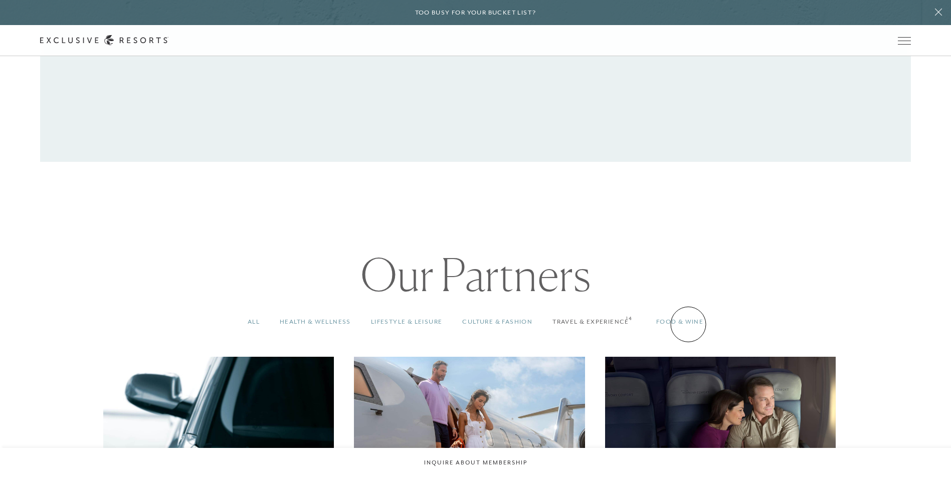
click at [465, 248] on link "Food & Wine 14" at bounding box center [679, 322] width 67 height 30
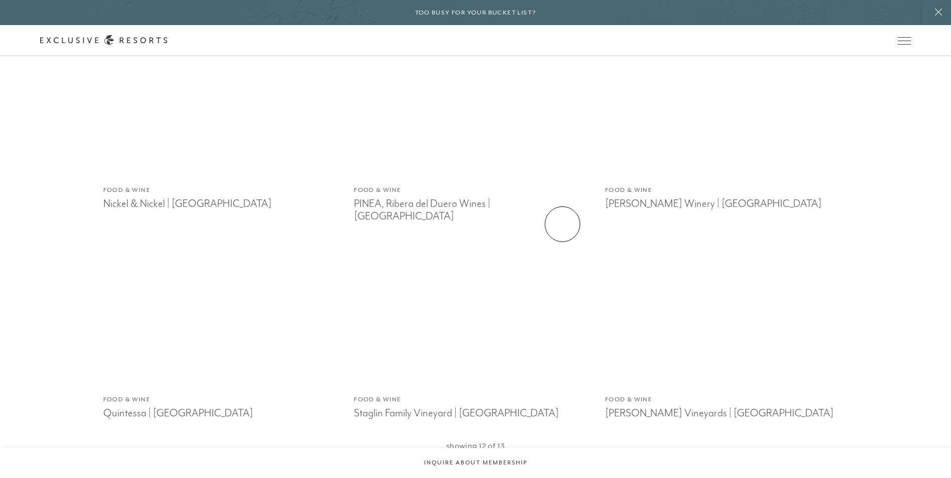
scroll to position [1474, 0]
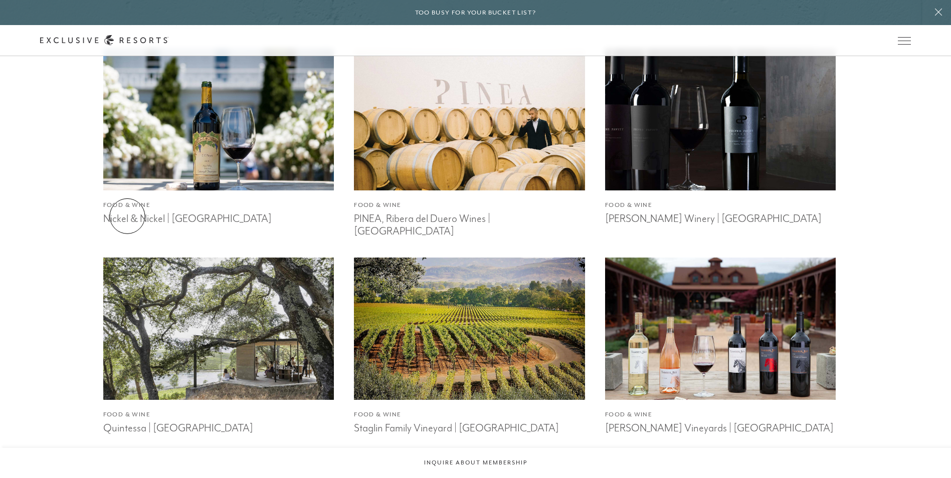
click at [127, 216] on h3 "Nickel & Nickel | [GEOGRAPHIC_DATA]" at bounding box center [218, 217] width 231 height 15
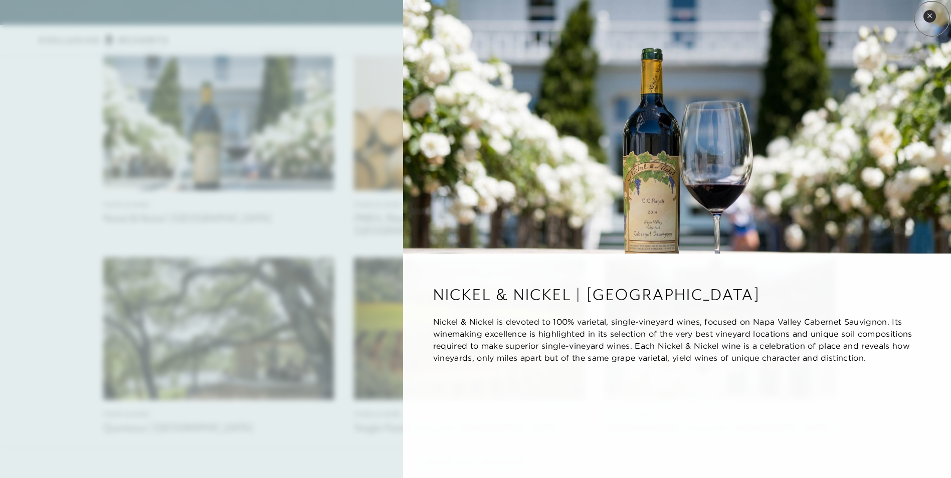
click at [465, 19] on button "Close quickview" at bounding box center [929, 16] width 13 height 13
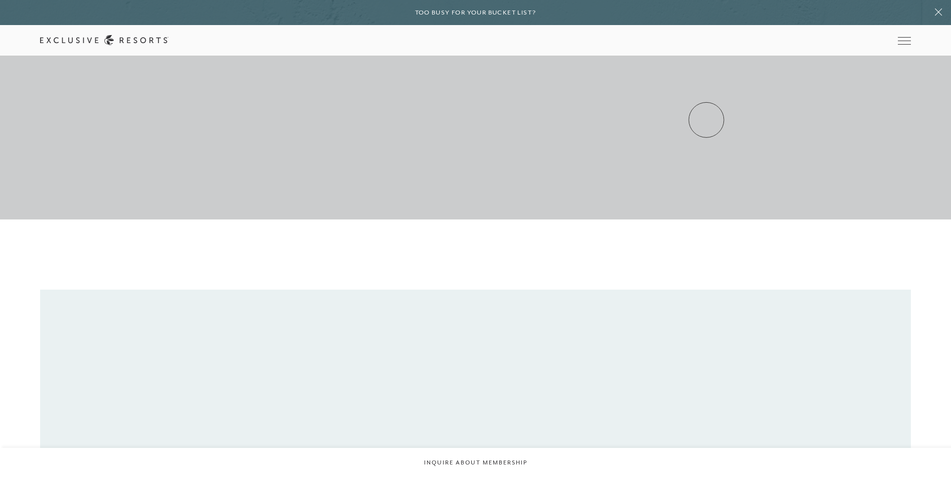
scroll to position [221, 0]
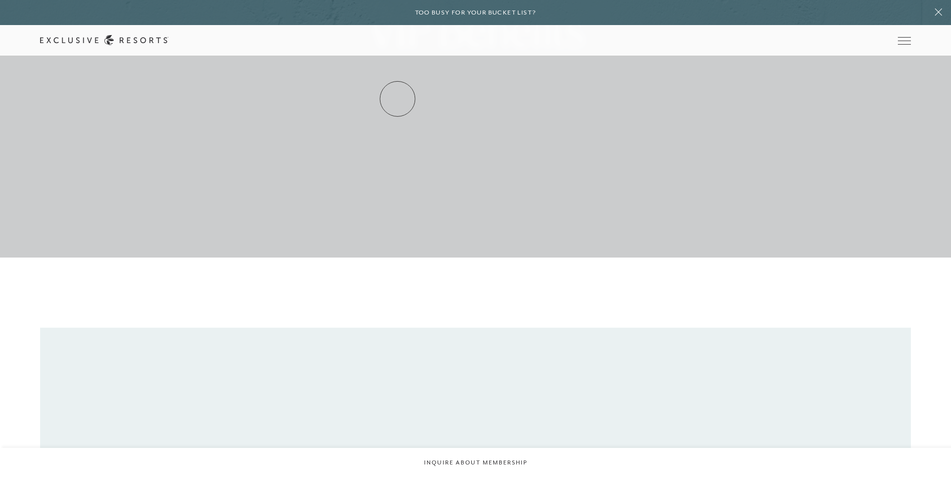
click at [0, 0] on link "Residence Collection" at bounding box center [0, 0] width 0 height 0
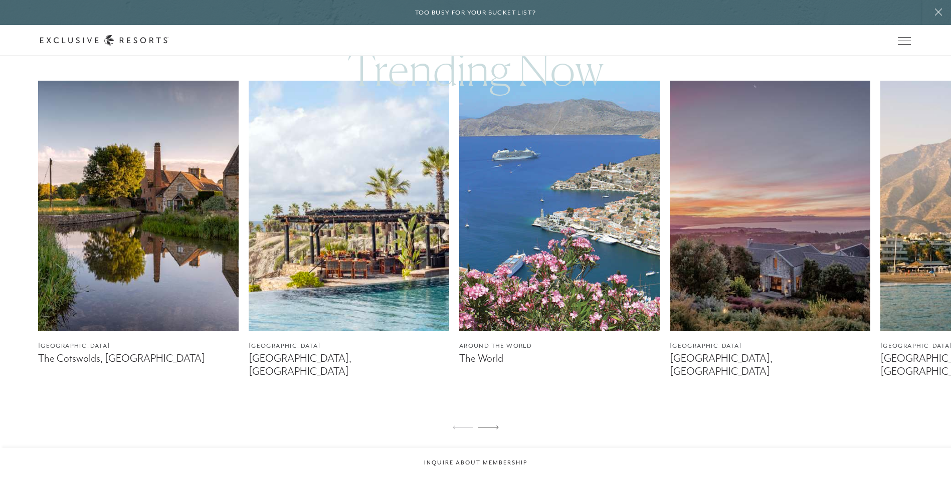
scroll to position [652, 0]
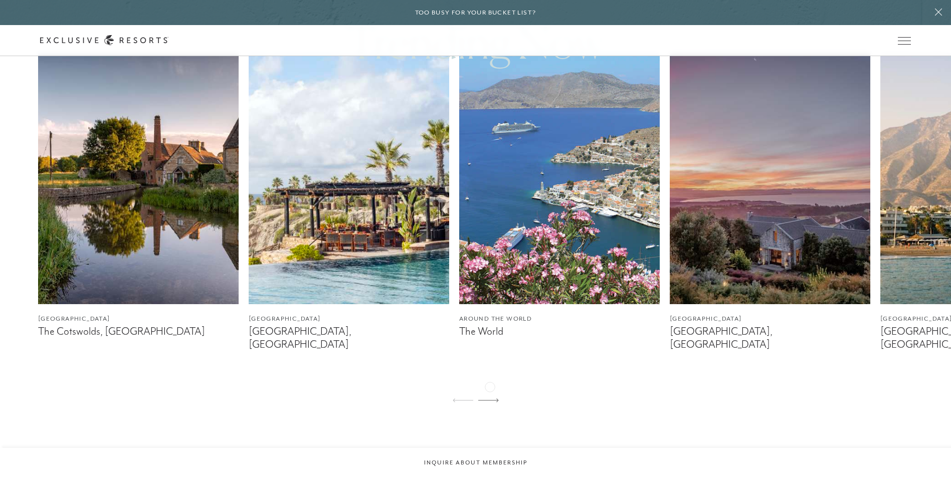
click at [465, 248] on icon at bounding box center [488, 400] width 21 height 4
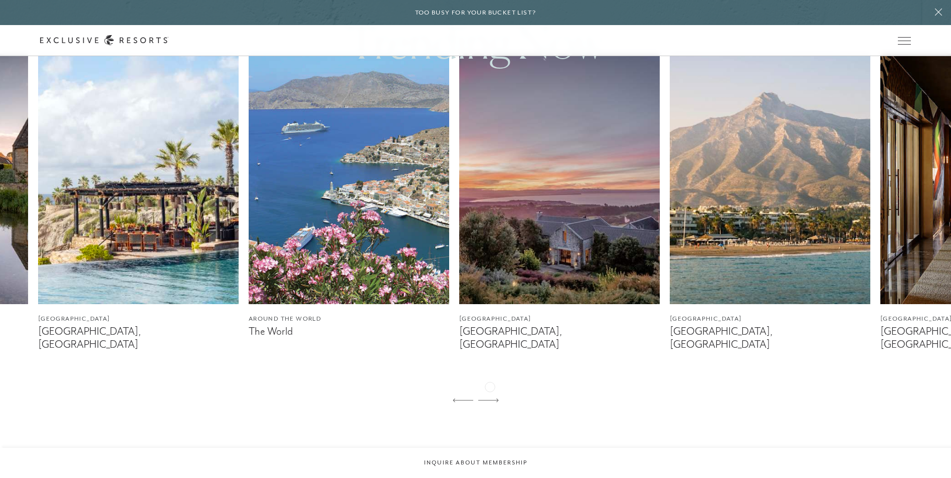
click at [465, 248] on icon at bounding box center [488, 400] width 21 height 4
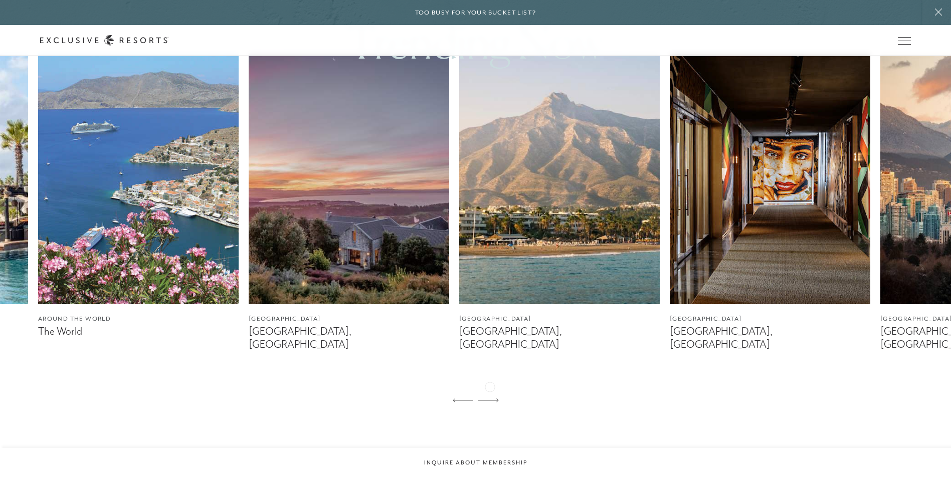
click at [465, 248] on icon at bounding box center [488, 400] width 21 height 4
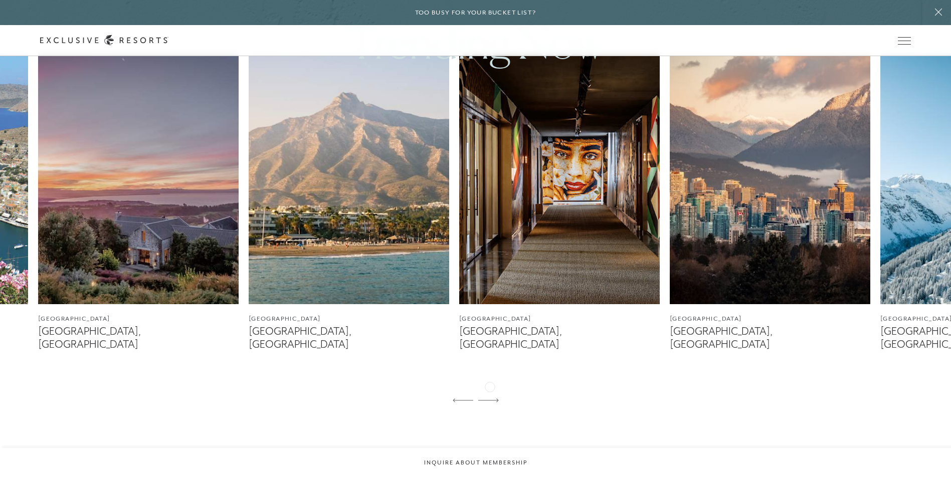
click at [465, 248] on icon at bounding box center [488, 400] width 21 height 4
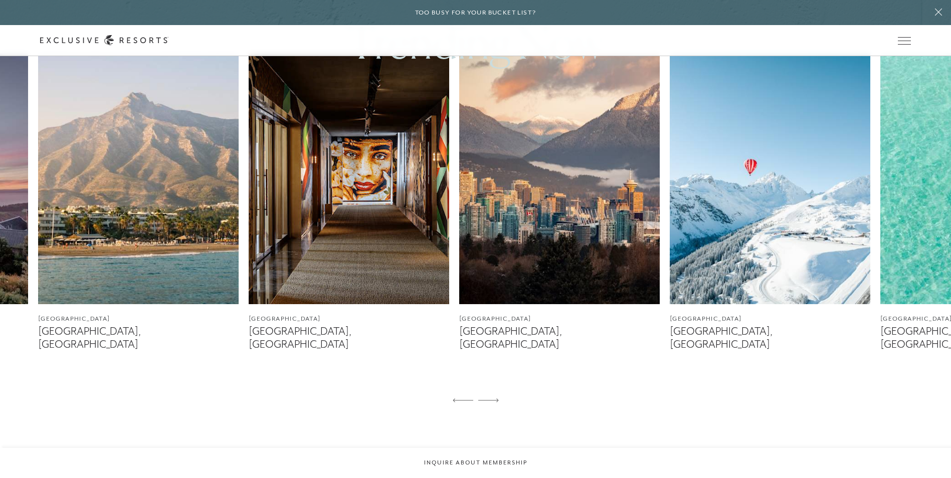
click at [465, 248] on icon at bounding box center [488, 400] width 21 height 4
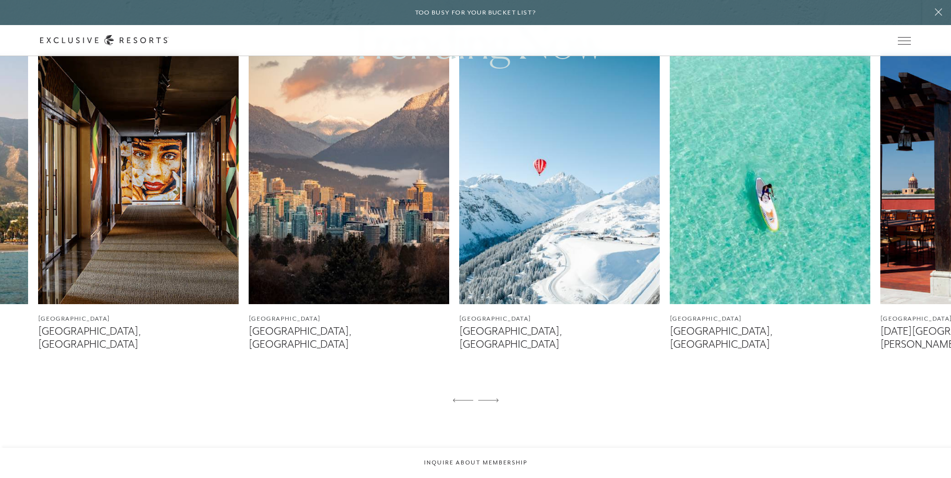
click at [465, 248] on icon at bounding box center [488, 400] width 21 height 4
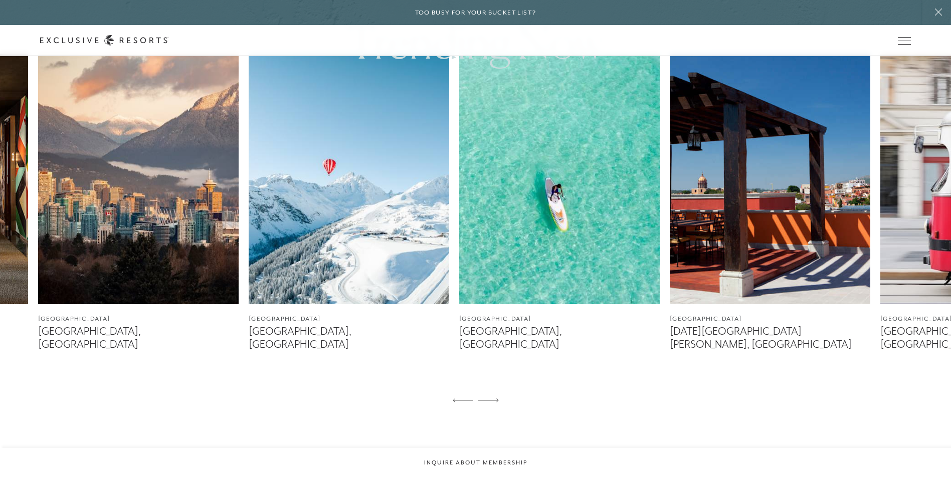
click at [465, 248] on icon at bounding box center [488, 400] width 21 height 4
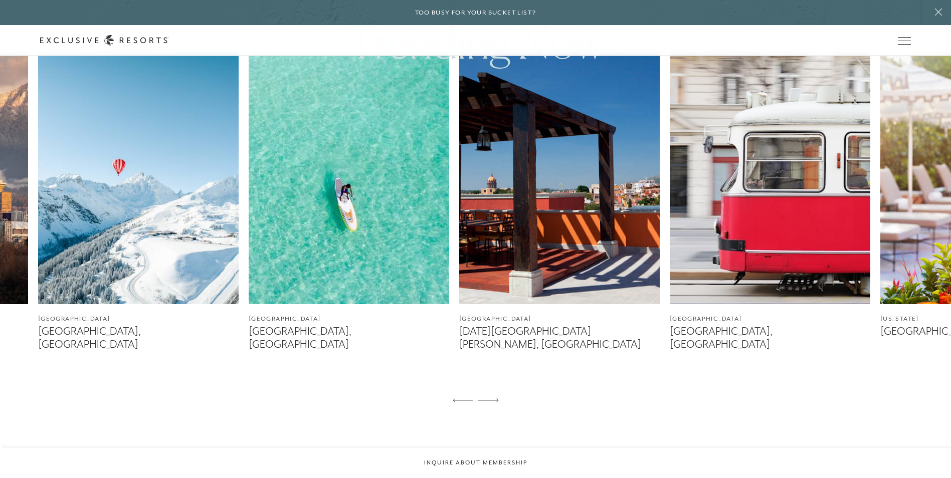
click at [465, 248] on icon at bounding box center [488, 400] width 21 height 4
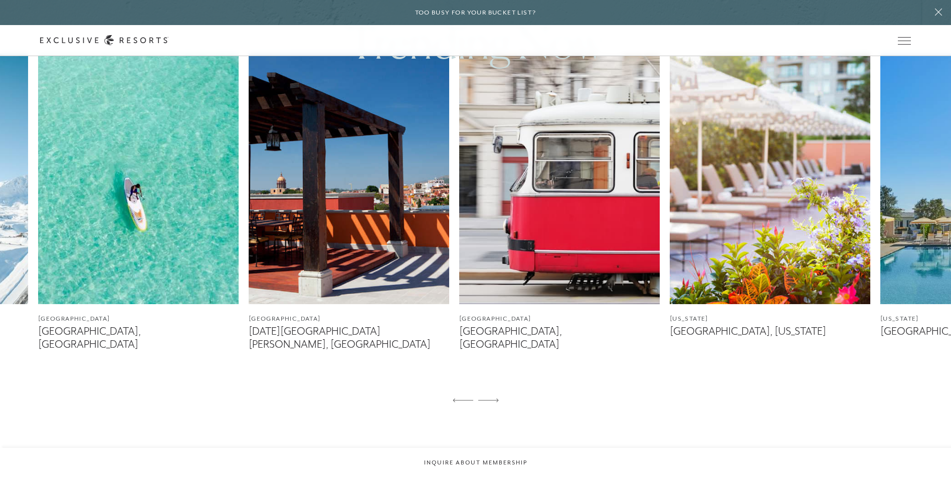
click at [465, 248] on icon at bounding box center [488, 400] width 21 height 4
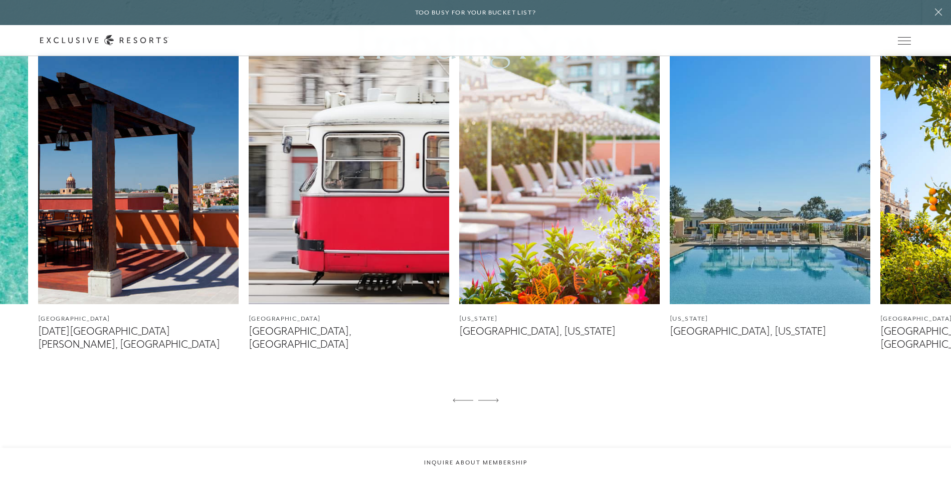
click at [465, 248] on icon at bounding box center [488, 400] width 21 height 4
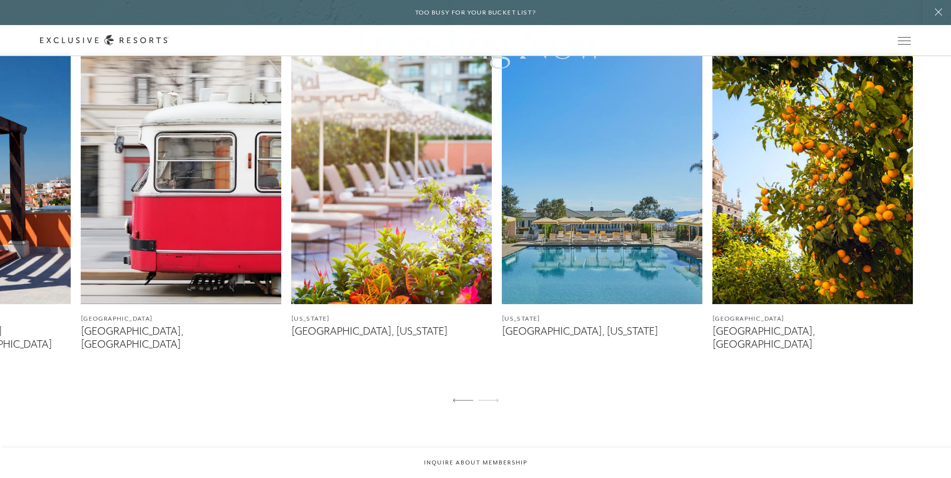
click at [465, 248] on icon at bounding box center [488, 400] width 21 height 4
click at [465, 248] on figcaption "[GEOGRAPHIC_DATA], [US_STATE]" at bounding box center [602, 331] width 200 height 13
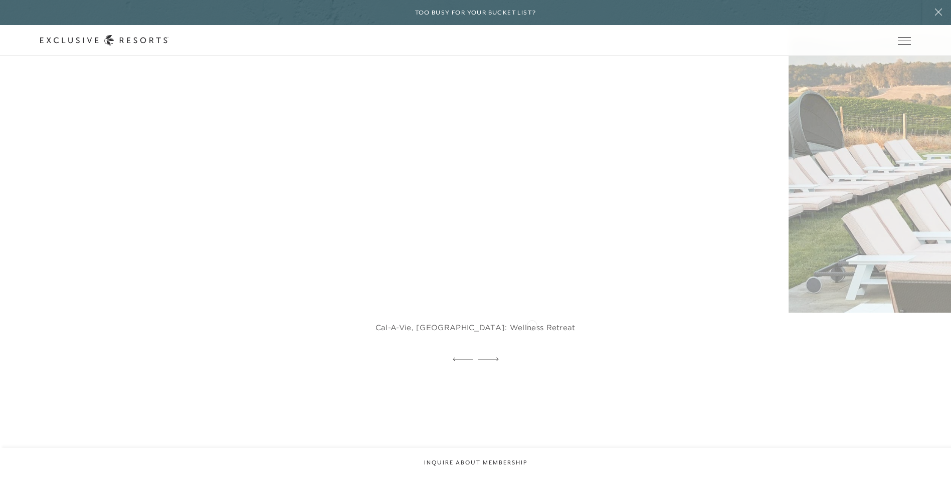
scroll to position [2406, 0]
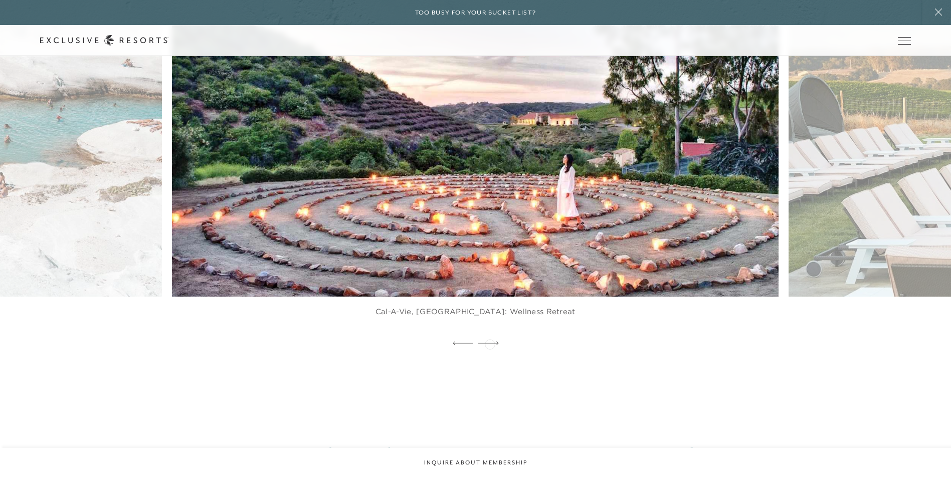
click at [465, 248] on icon at bounding box center [488, 343] width 21 height 4
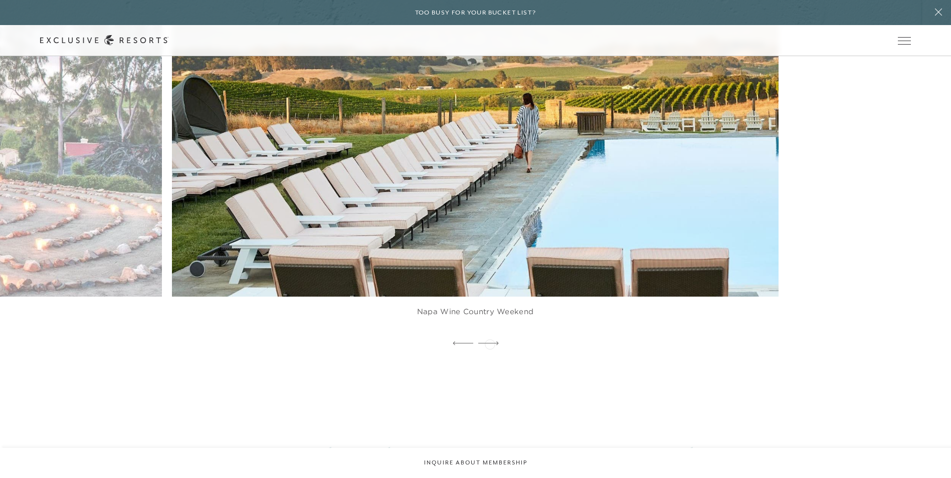
click at [465, 248] on icon at bounding box center [488, 343] width 21 height 4
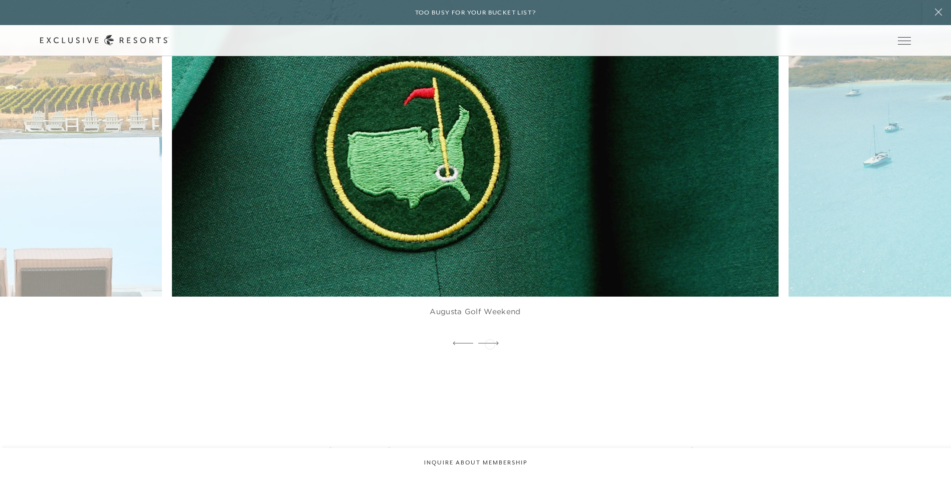
click at [465, 248] on icon at bounding box center [488, 343] width 21 height 4
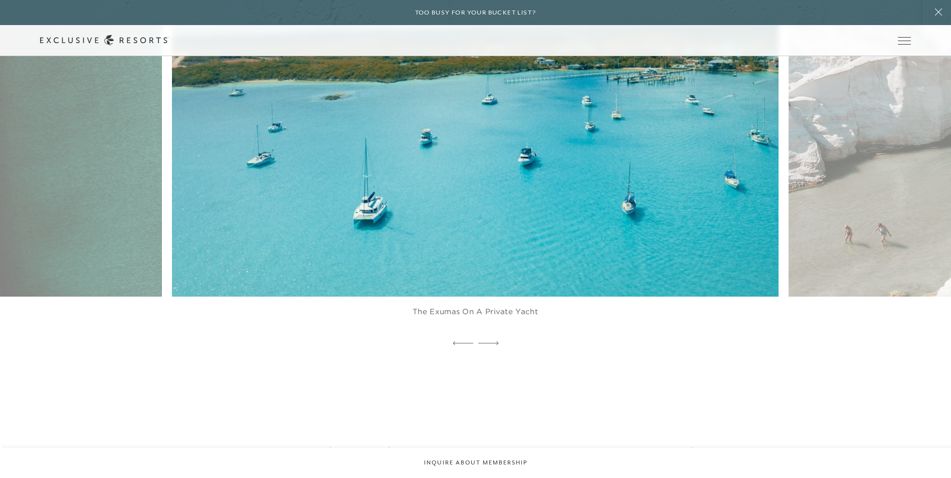
click at [465, 248] on icon at bounding box center [488, 343] width 21 height 4
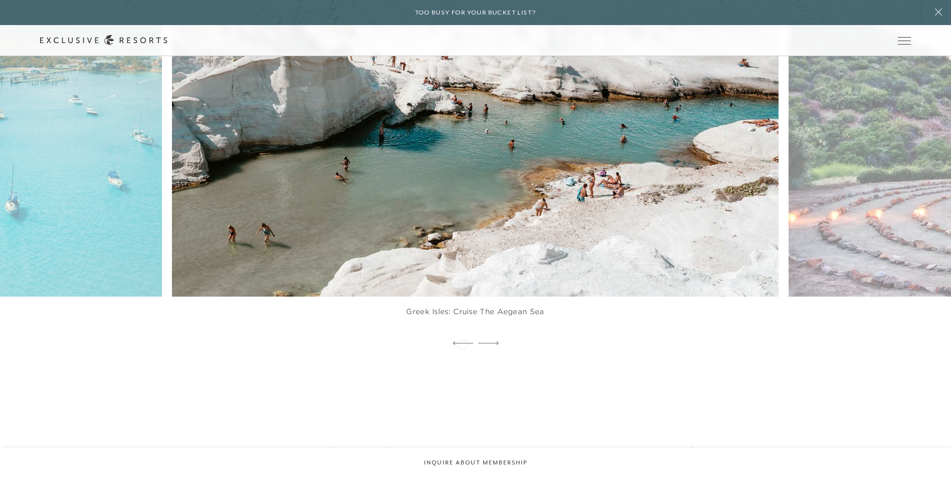
click at [463, 248] on icon at bounding box center [463, 343] width 21 height 4
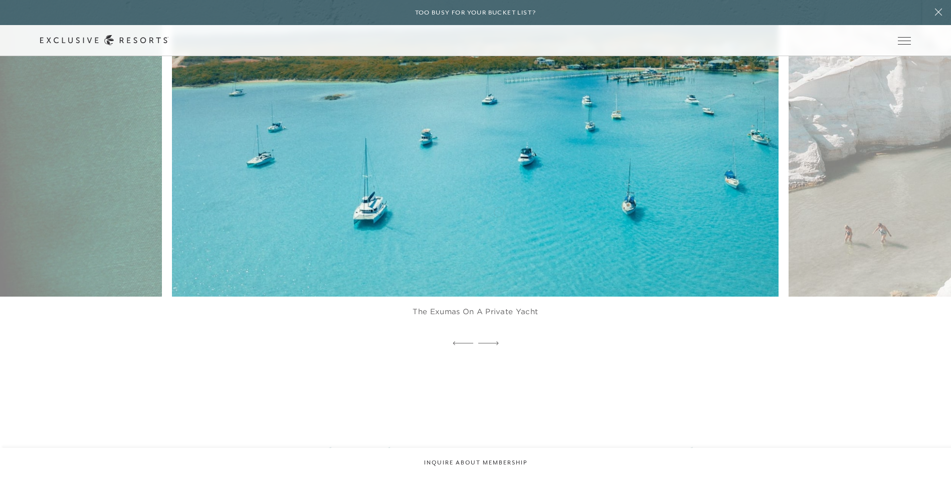
click at [465, 211] on img at bounding box center [495, 110] width 667 height 411
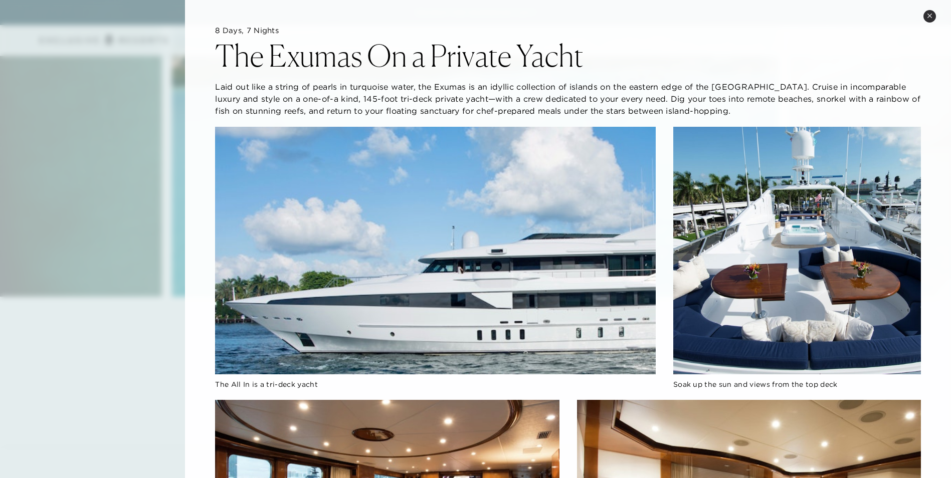
scroll to position [0, 0]
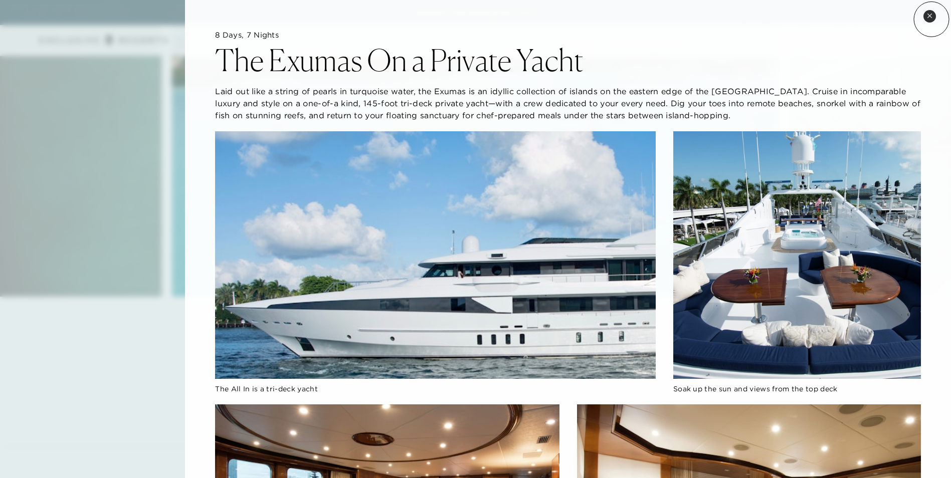
click at [465, 19] on button "Close quickview" at bounding box center [929, 16] width 13 height 13
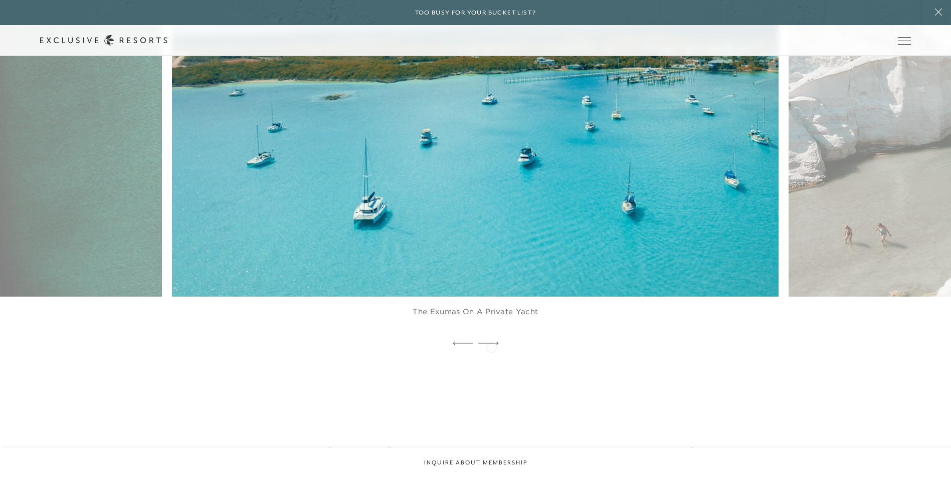
click at [465, 248] on icon at bounding box center [488, 343] width 21 height 4
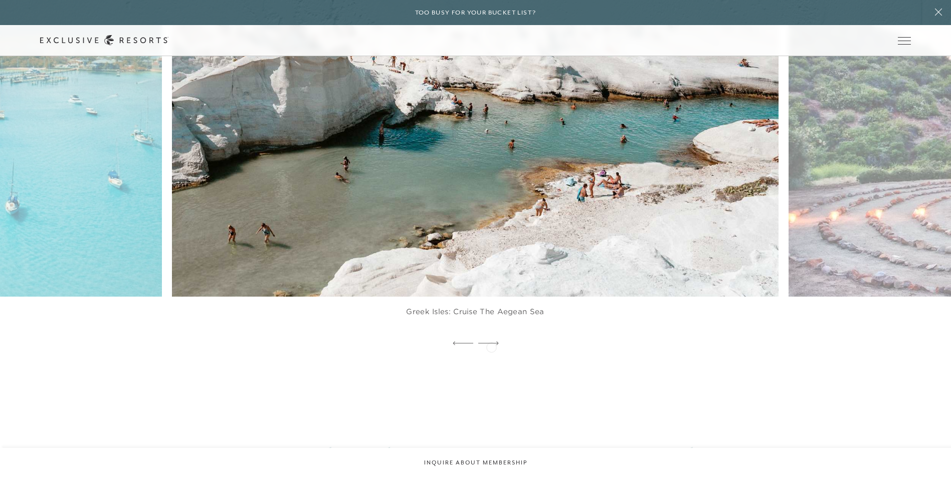
click at [465, 248] on icon at bounding box center [488, 343] width 21 height 4
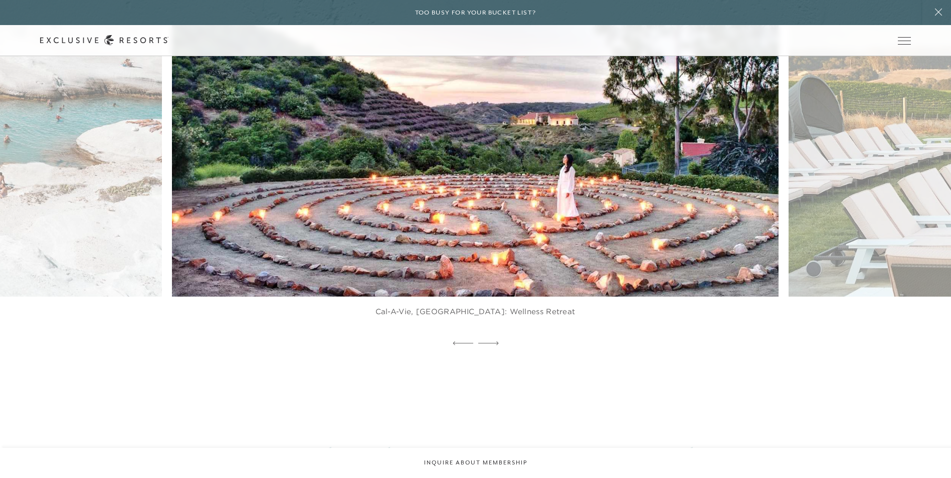
click at [465, 232] on img at bounding box center [495, 110] width 667 height 411
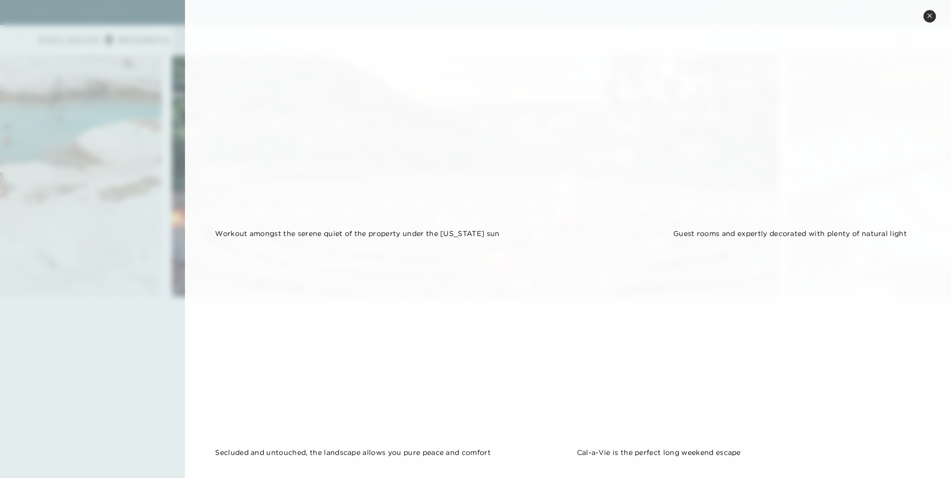
scroll to position [1041, 0]
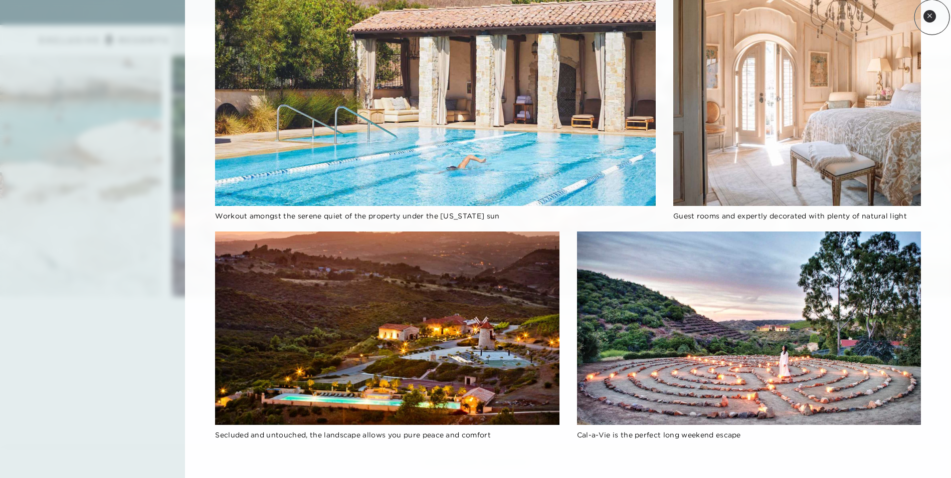
click at [465, 17] on icon at bounding box center [930, 16] width 6 height 6
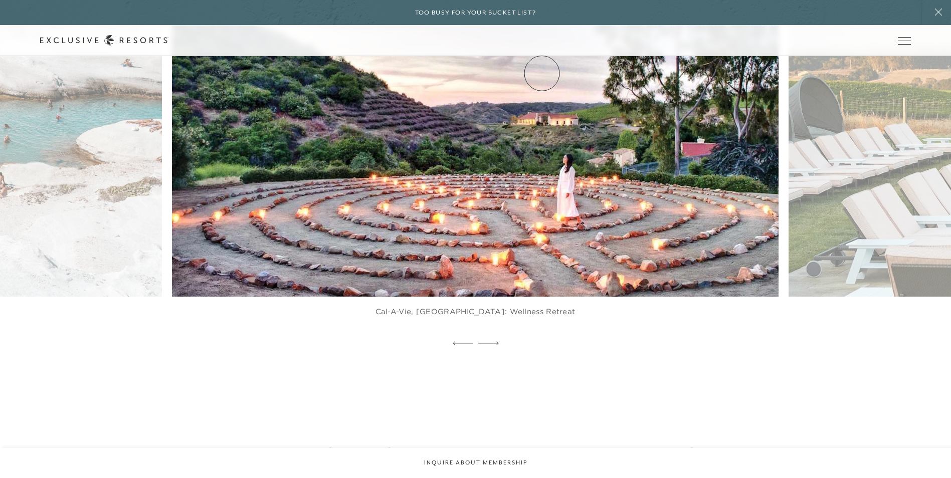
click at [0, 0] on link "VIP Benefits" at bounding box center [0, 0] width 0 height 0
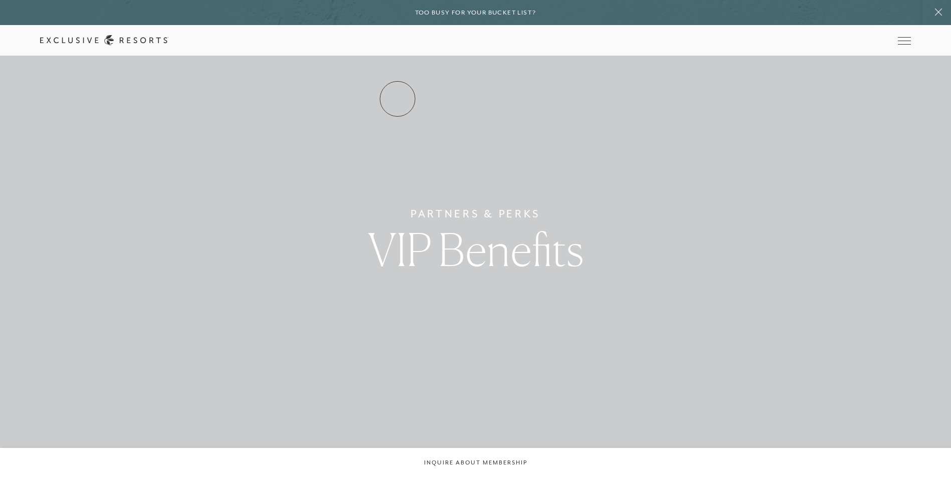
click at [0, 0] on link "Residence Collection" at bounding box center [0, 0] width 0 height 0
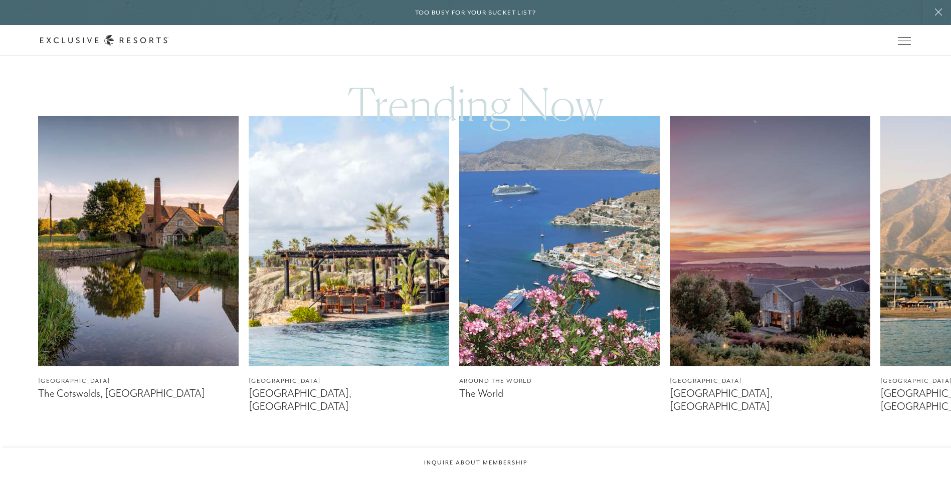
scroll to position [601, 0]
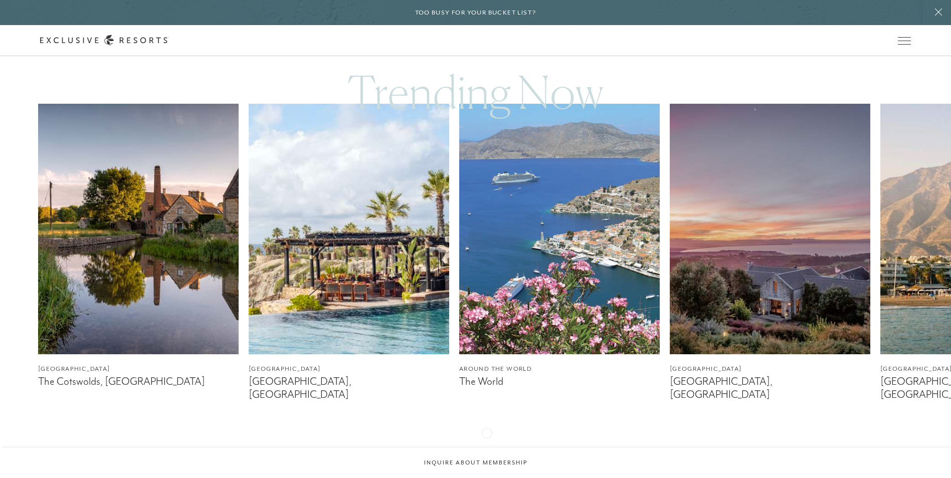
click at [465, 248] on div at bounding box center [488, 451] width 21 height 24
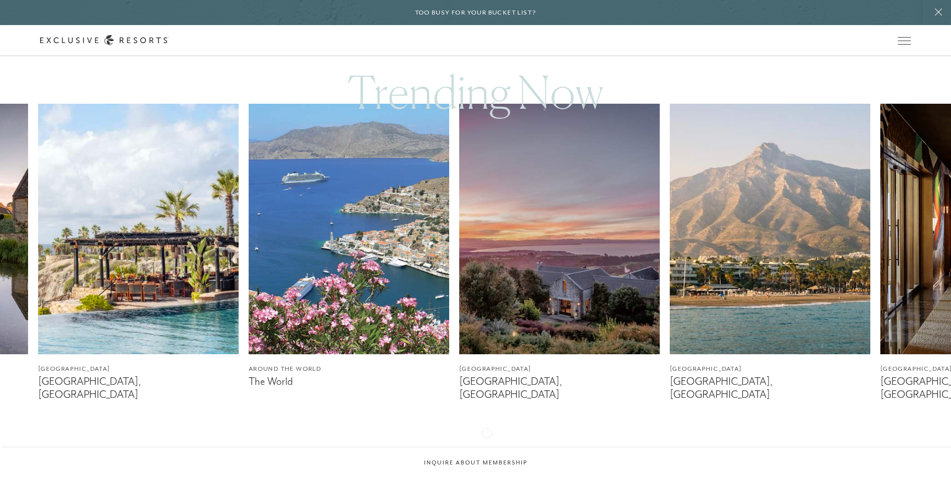
click at [465, 248] on div at bounding box center [488, 451] width 21 height 24
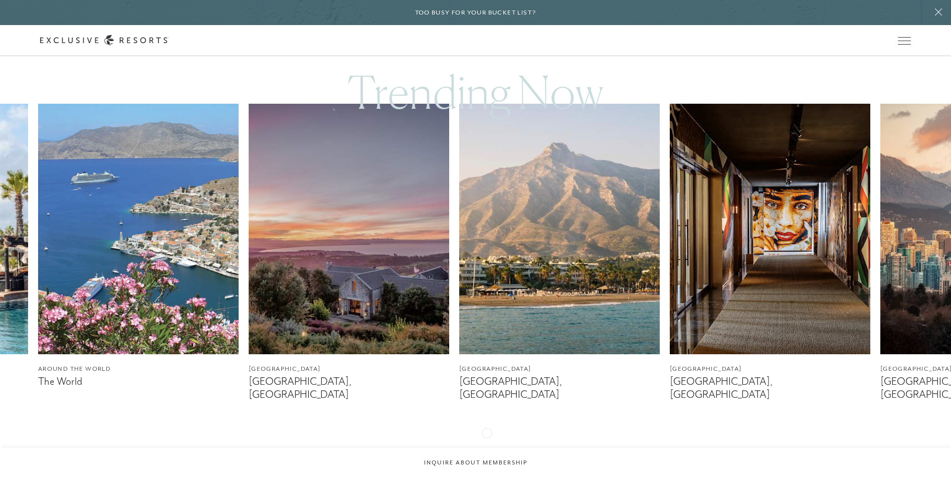
click at [465, 248] on div at bounding box center [488, 451] width 21 height 24
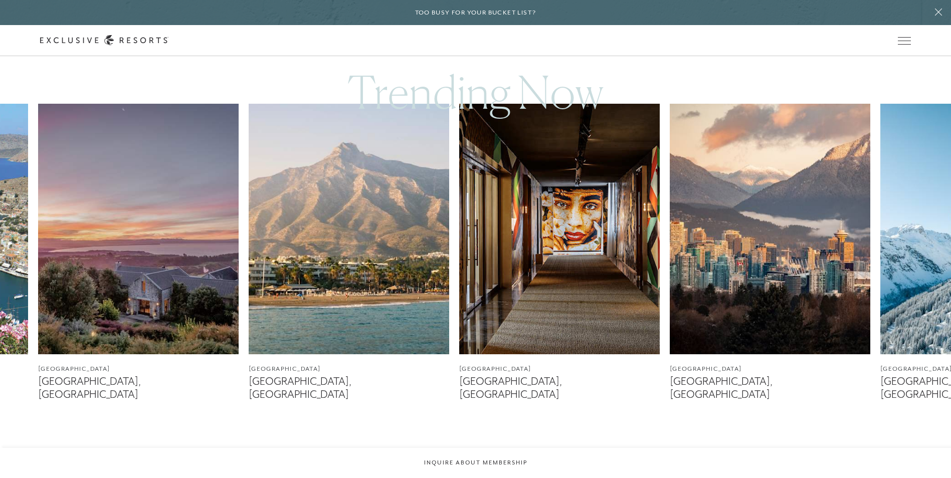
click at [465, 248] on div at bounding box center [488, 451] width 21 height 24
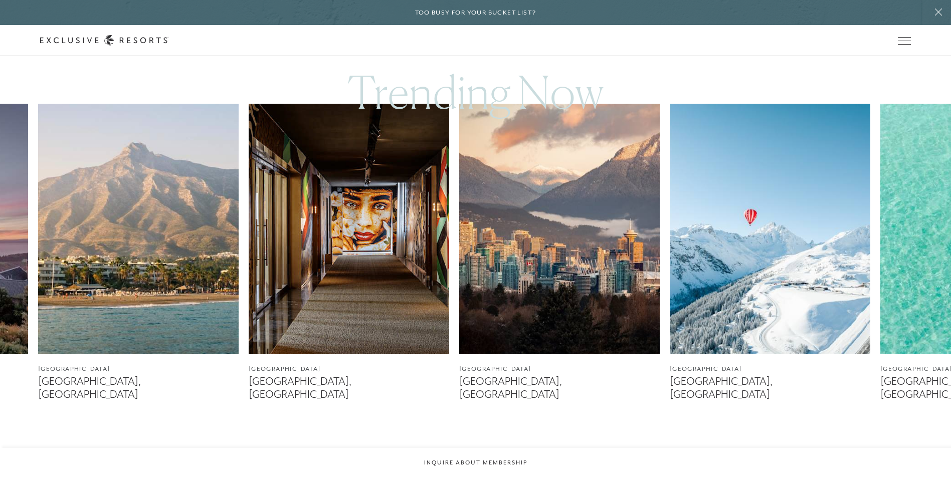
click at [465, 248] on div at bounding box center [488, 451] width 21 height 24
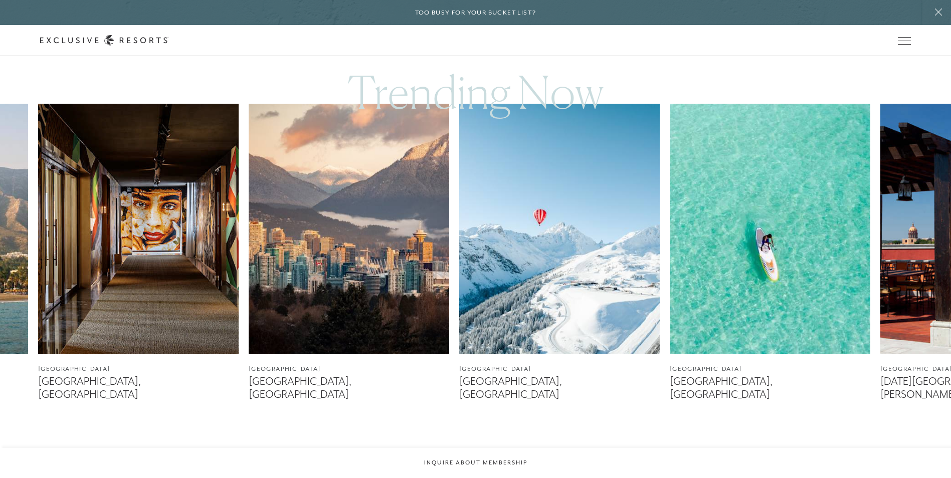
click at [465, 248] on div at bounding box center [488, 451] width 21 height 24
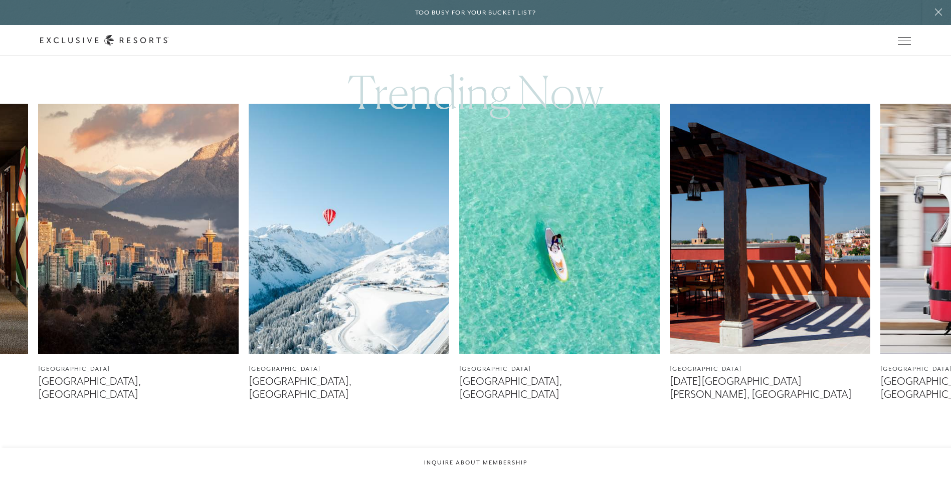
click at [465, 248] on div at bounding box center [488, 451] width 21 height 24
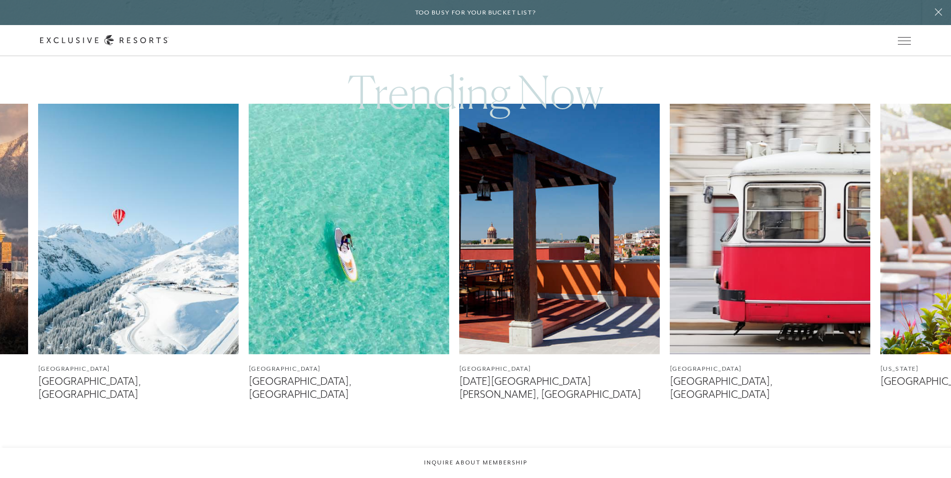
click at [465, 248] on div at bounding box center [488, 451] width 21 height 24
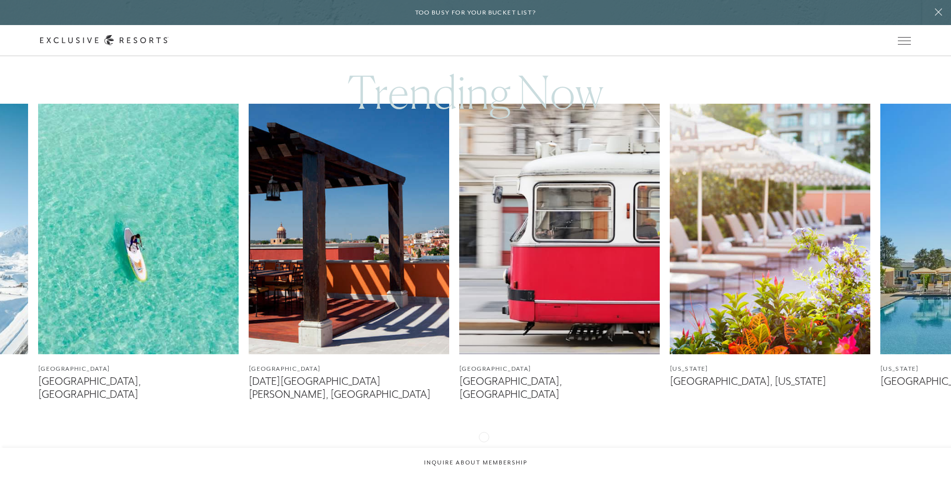
click at [465, 248] on icon at bounding box center [488, 451] width 21 height 4
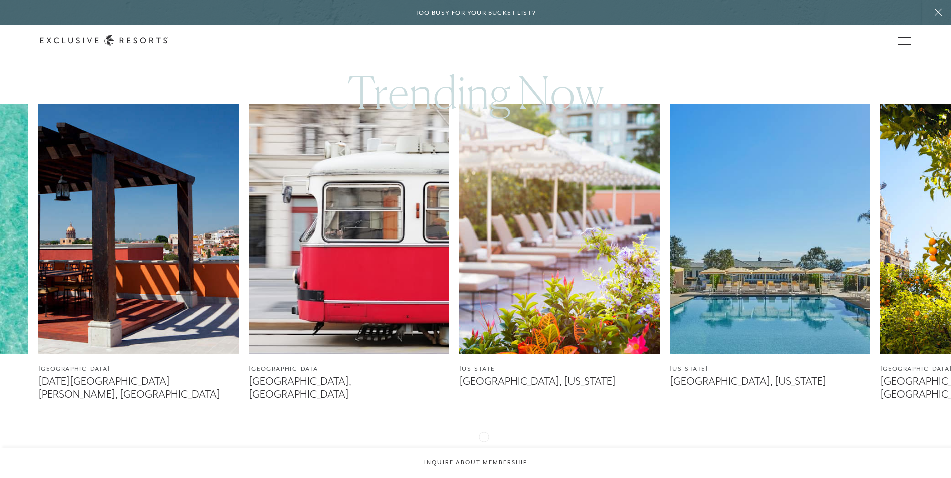
click at [465, 248] on icon at bounding box center [488, 451] width 21 height 4
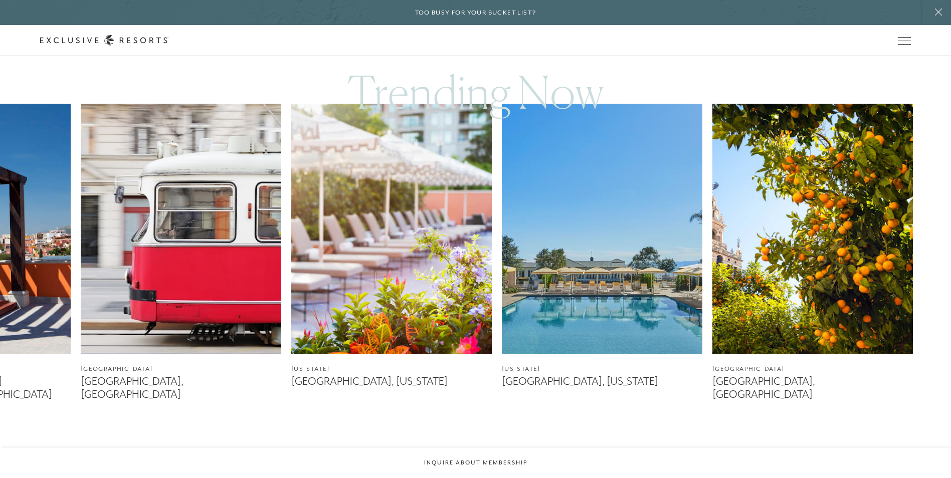
click at [465, 248] on icon at bounding box center [488, 451] width 21 height 4
click at [402, 248] on img at bounding box center [391, 229] width 200 height 251
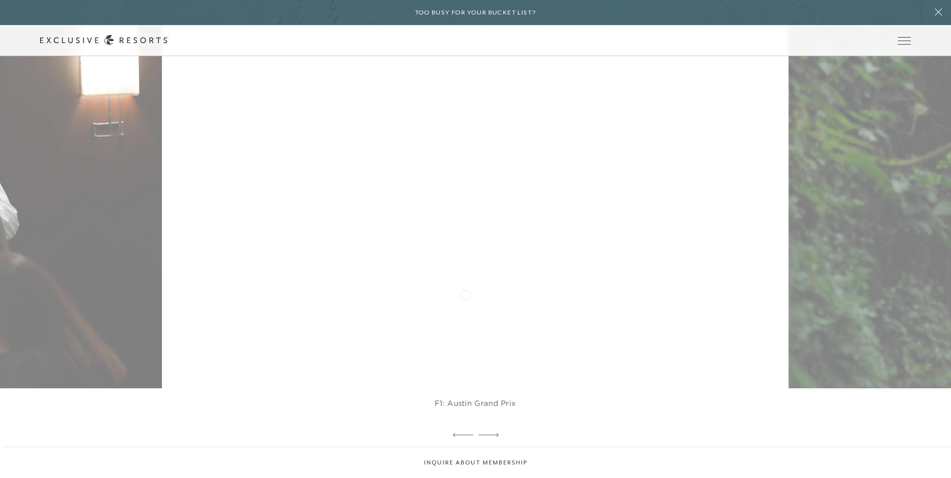
scroll to position [2256, 0]
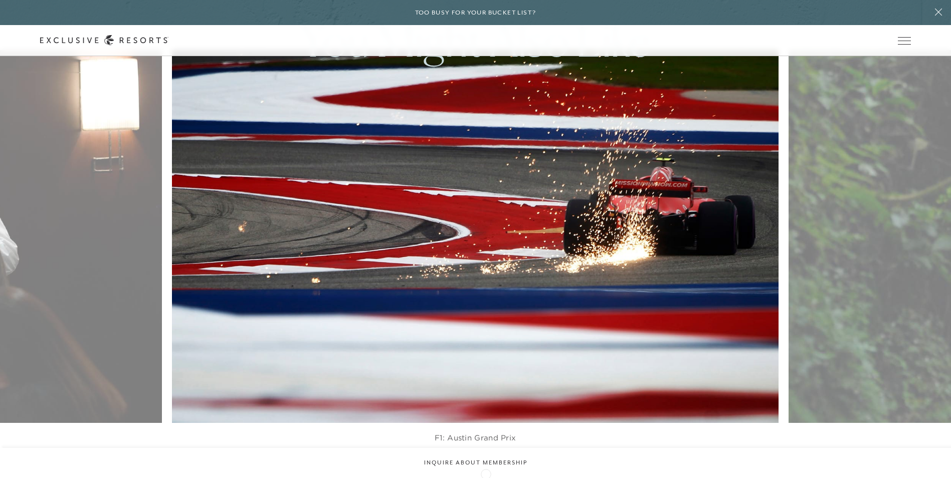
click at [465, 248] on icon at bounding box center [488, 470] width 21 height 4
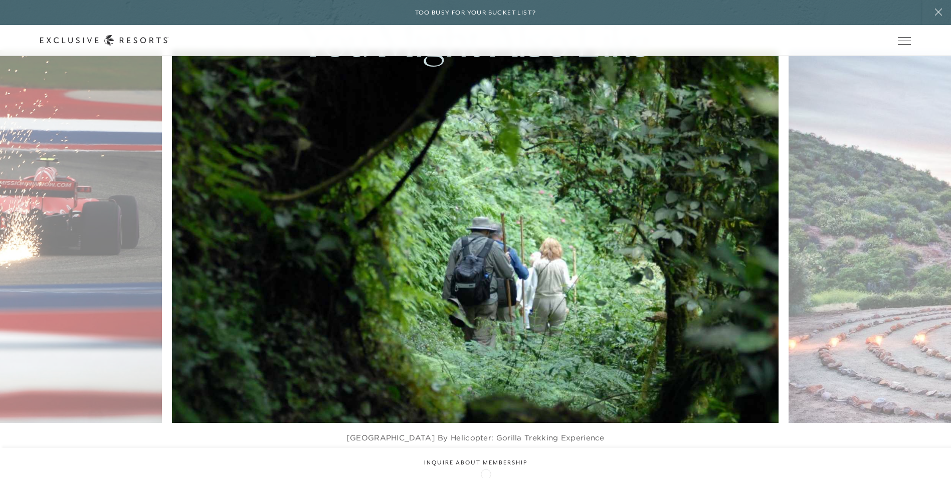
click at [465, 248] on icon at bounding box center [488, 470] width 21 height 4
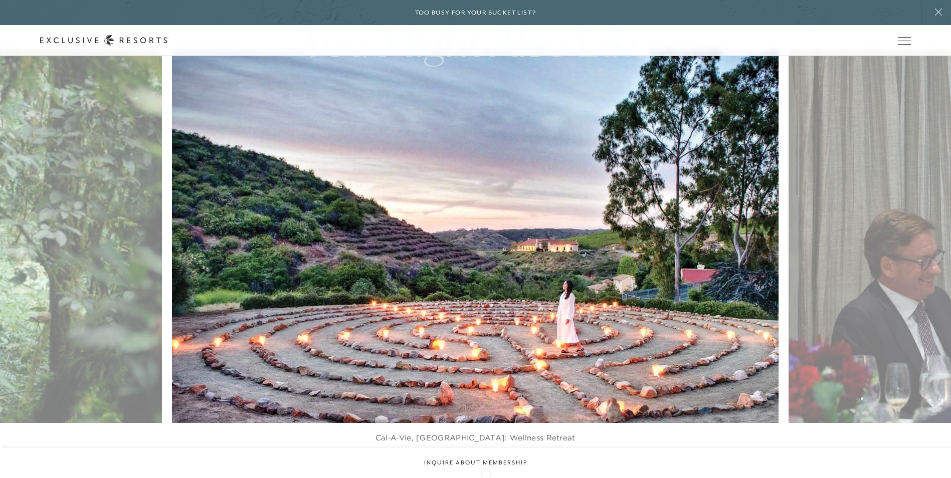
click at [465, 248] on icon at bounding box center [488, 470] width 21 height 4
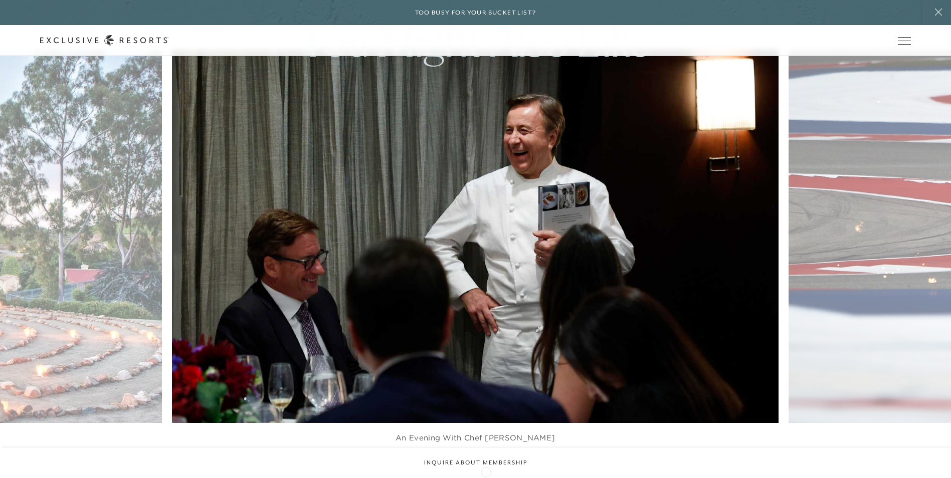
click at [465, 248] on icon at bounding box center [488, 470] width 21 height 4
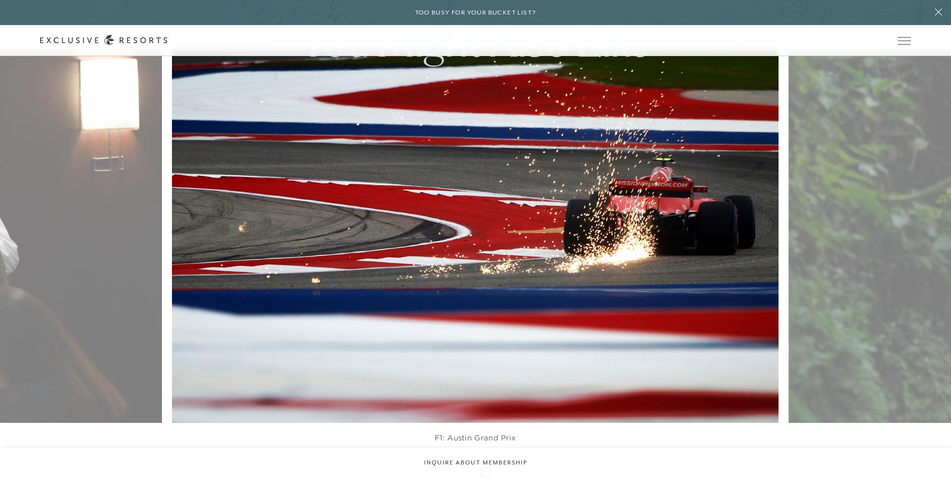
click at [465, 248] on icon at bounding box center [488, 470] width 21 height 4
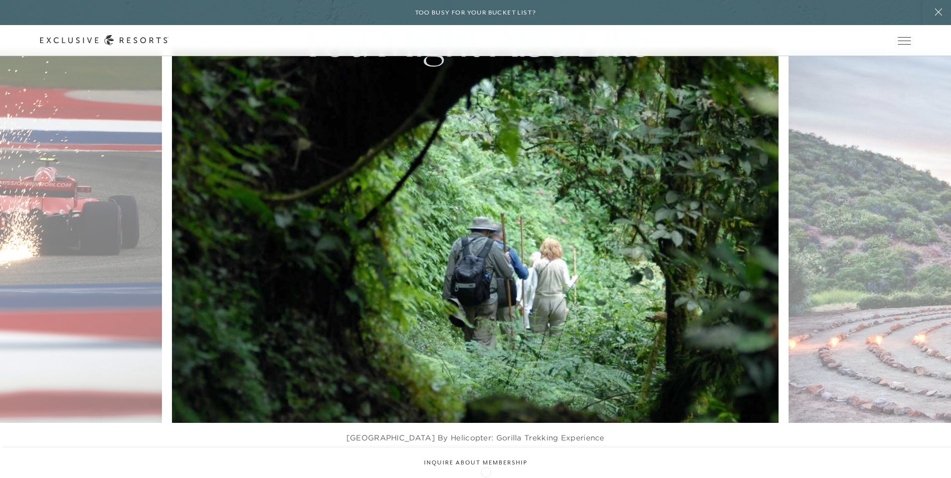
click at [465, 248] on icon at bounding box center [488, 470] width 21 height 4
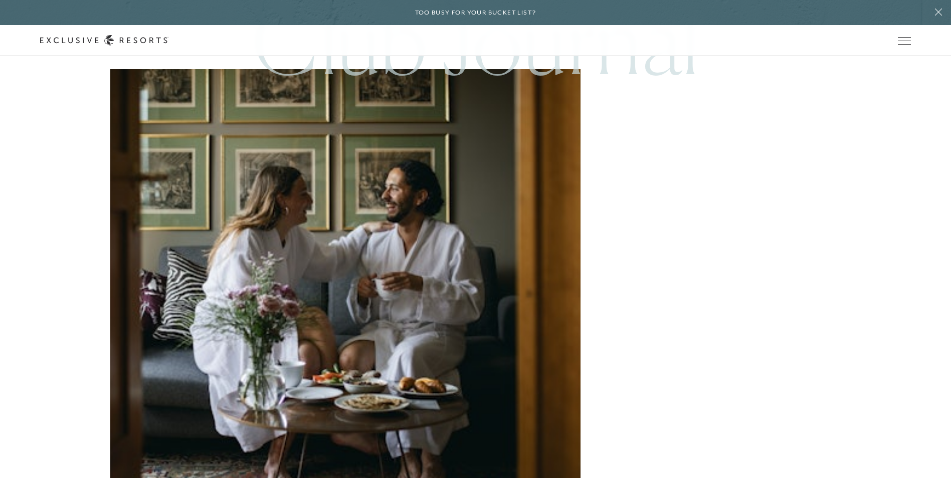
scroll to position [2807, 0]
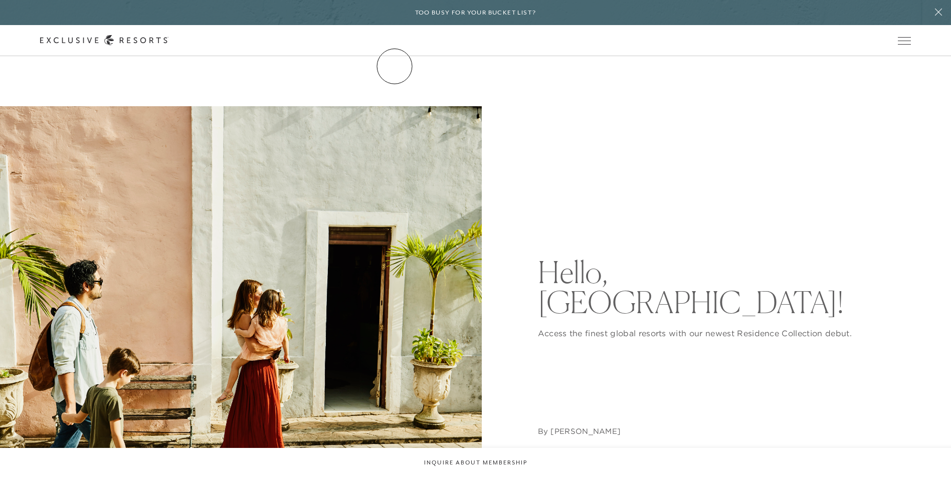
click at [0, 0] on link "The Collection" at bounding box center [0, 0] width 0 height 0
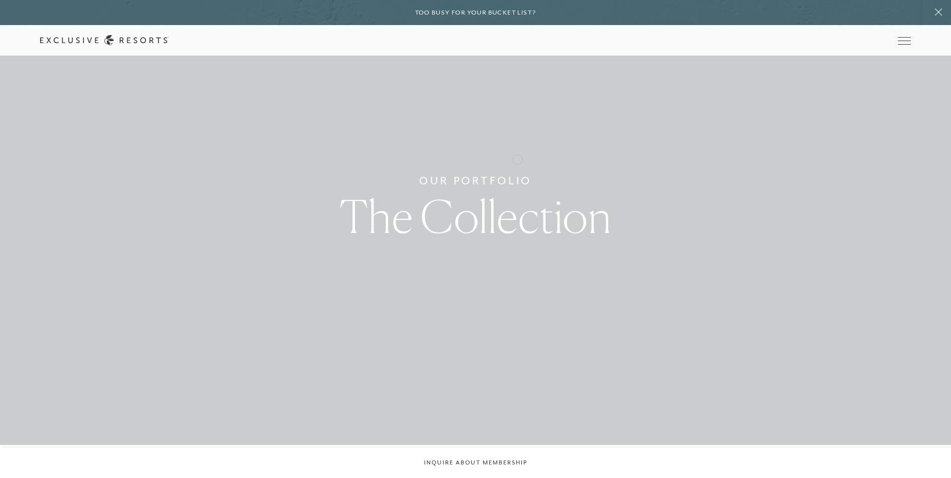
scroll to position [50, 0]
